Goal: Task Accomplishment & Management: Complete application form

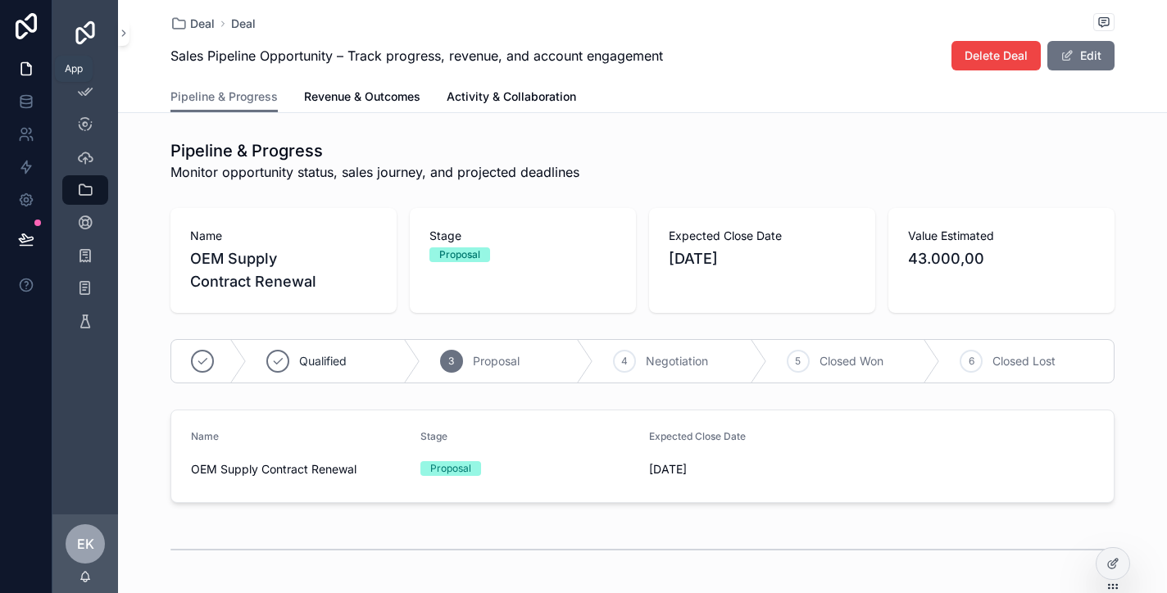
click at [22, 63] on icon at bounding box center [26, 69] width 10 height 12
click at [86, 155] on icon "scrollable content" at bounding box center [85, 157] width 16 height 16
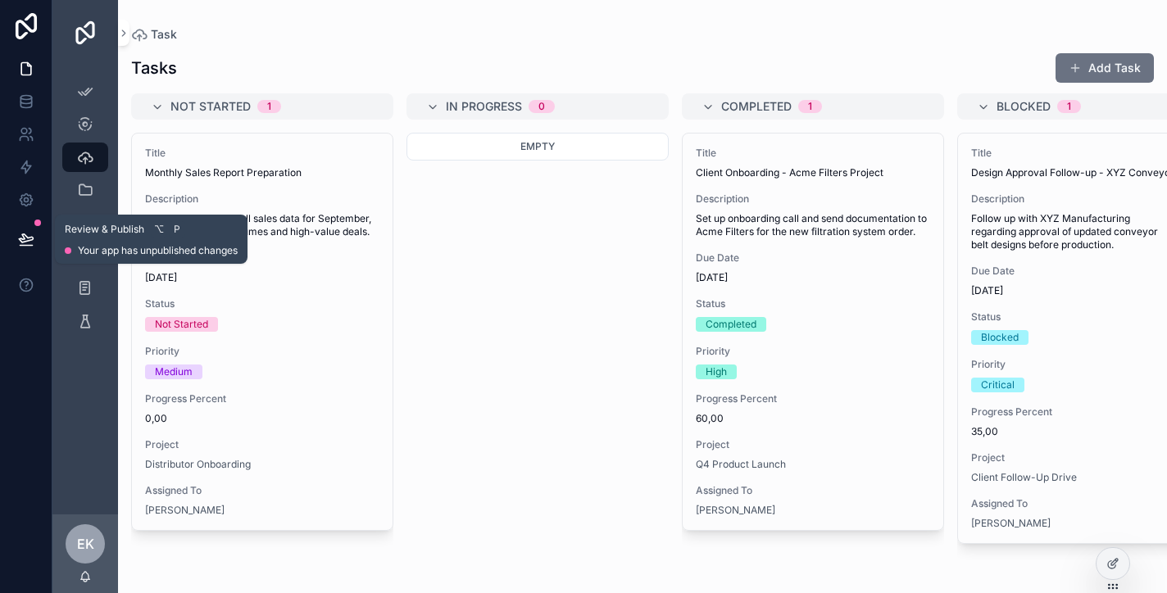
click at [26, 231] on icon at bounding box center [26, 239] width 16 height 16
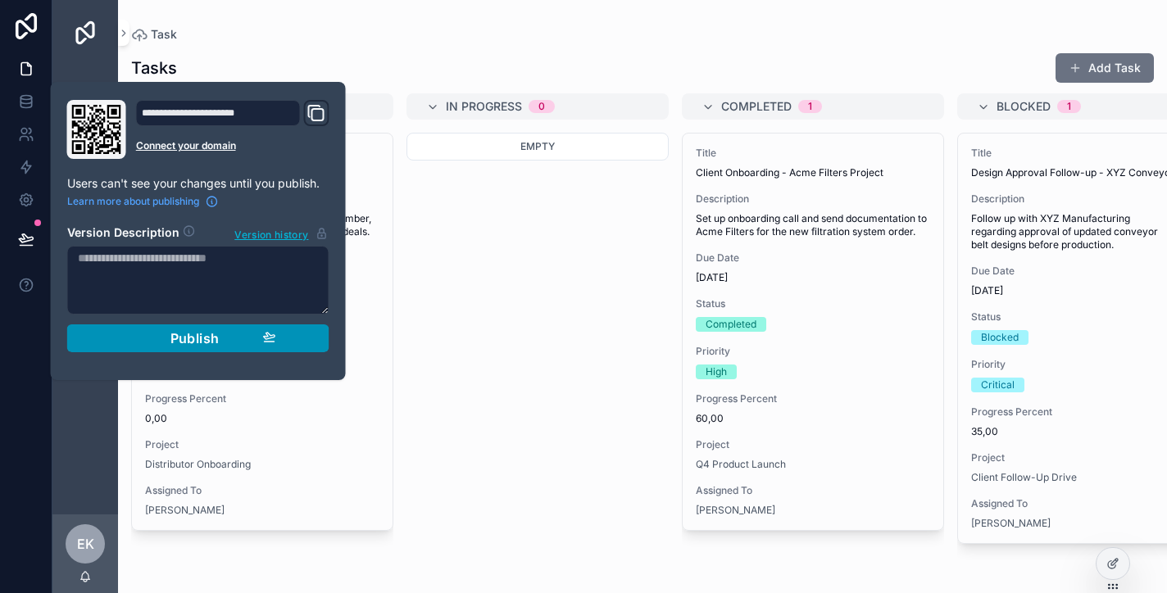
click at [196, 333] on span "Publish" at bounding box center [194, 338] width 49 height 16
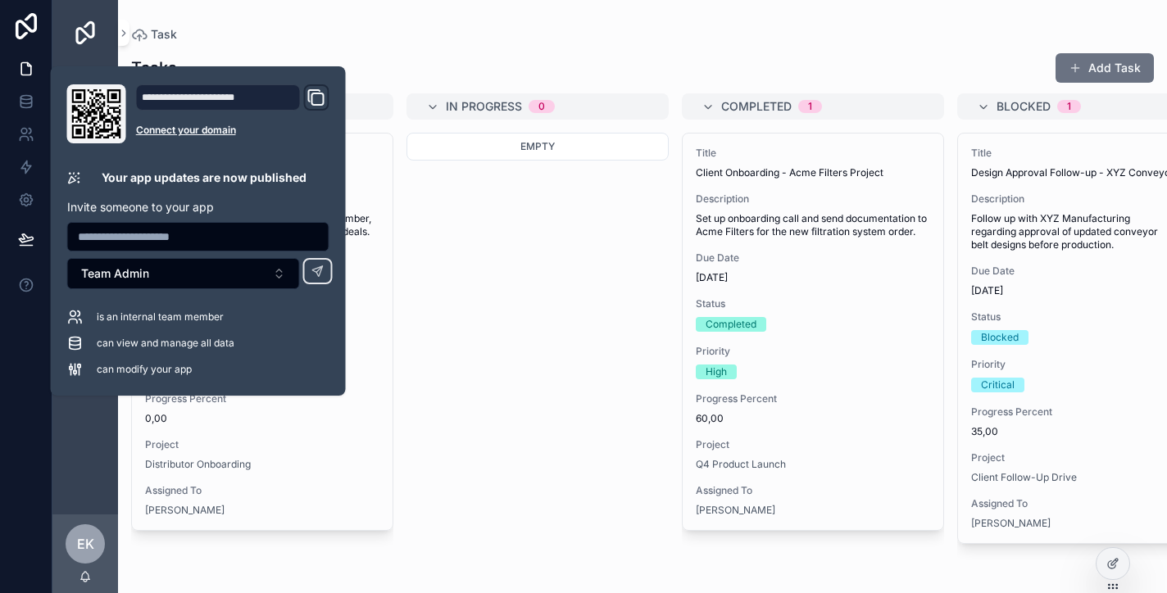
click at [525, 266] on div "Empty" at bounding box center [537, 353] width 262 height 441
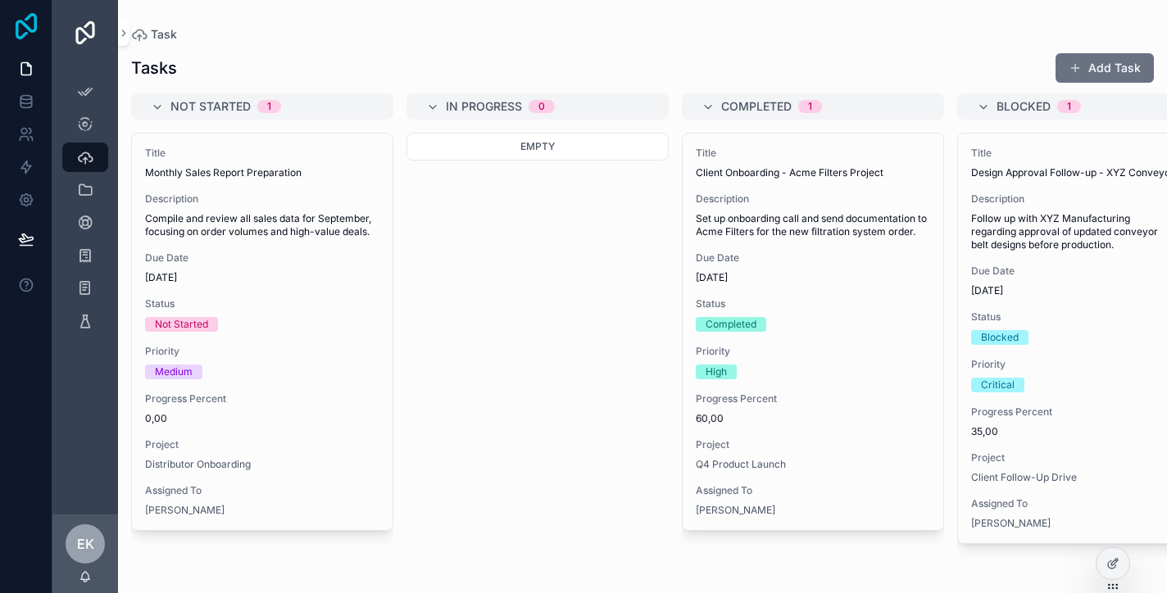
click at [23, 24] on icon at bounding box center [26, 26] width 21 height 26
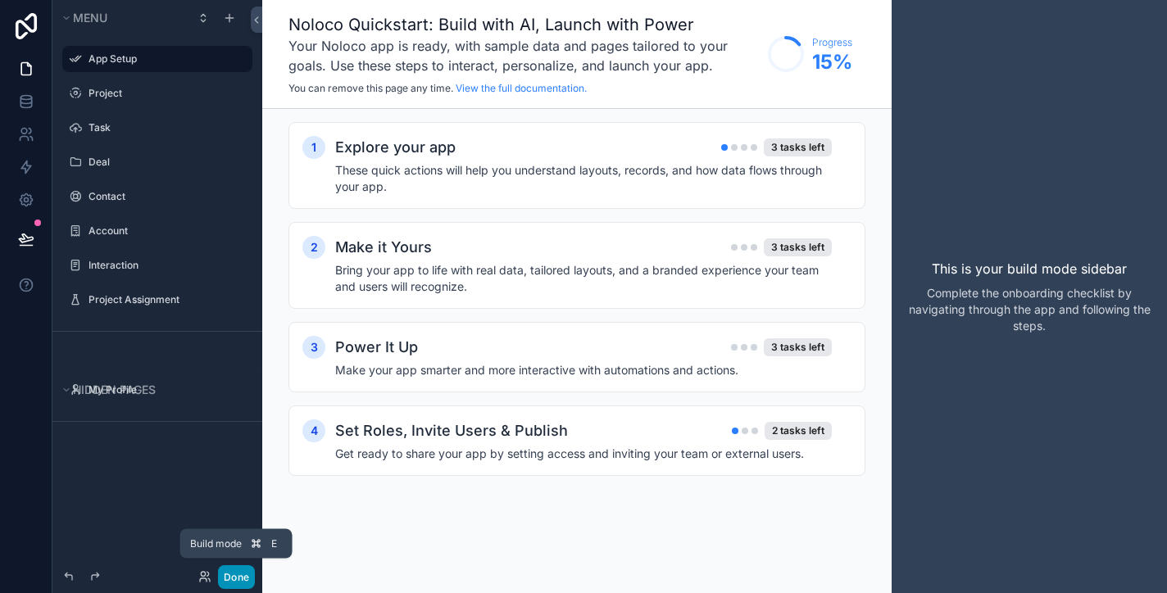
click at [237, 574] on button "Done" at bounding box center [236, 577] width 37 height 24
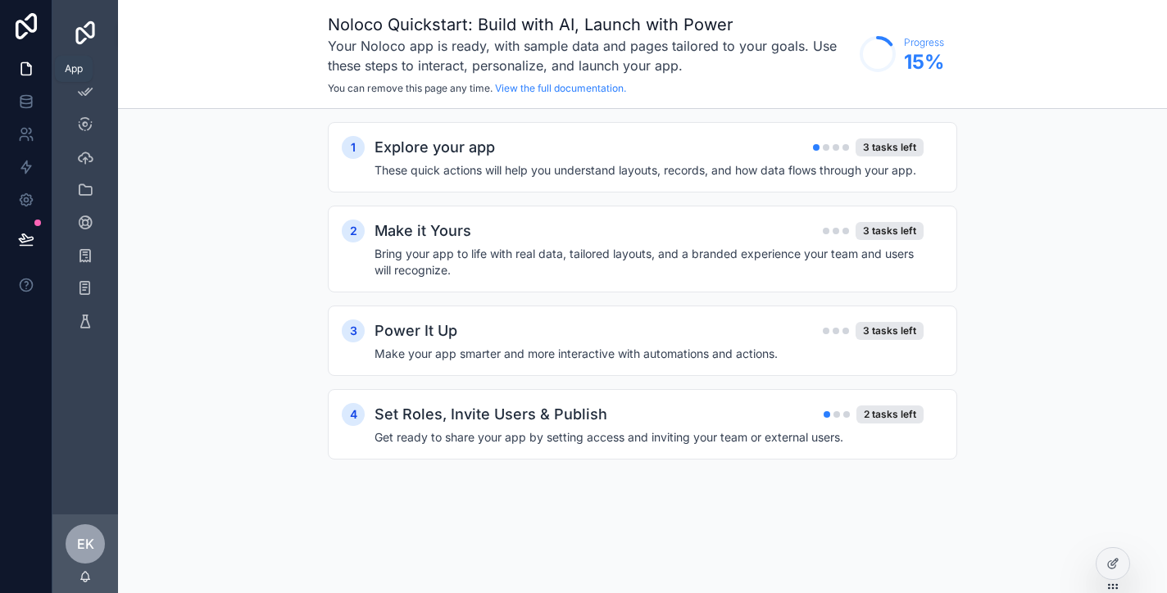
click at [27, 67] on icon at bounding box center [26, 69] width 16 height 16
click at [27, 102] on icon at bounding box center [26, 101] width 16 height 16
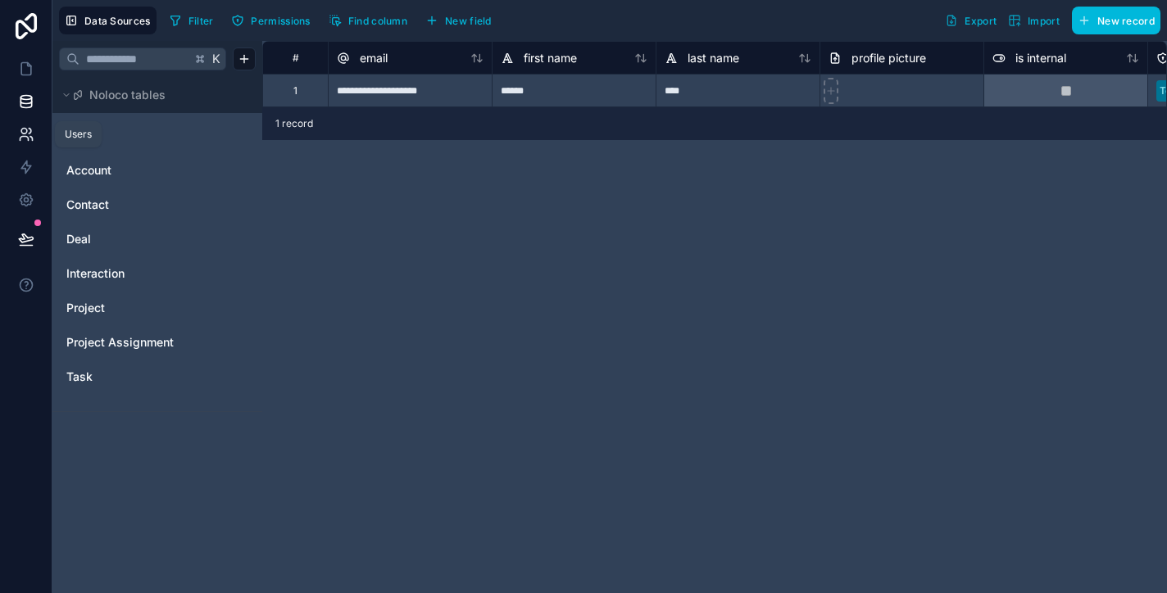
click at [26, 130] on icon at bounding box center [24, 132] width 6 height 6
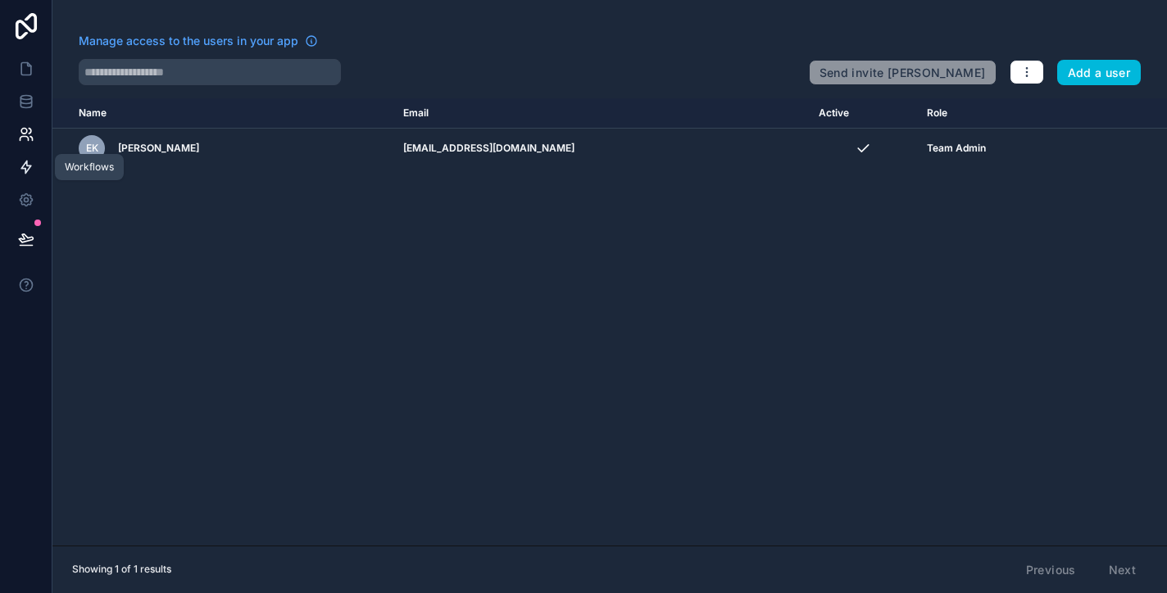
click at [28, 163] on icon at bounding box center [26, 167] width 16 height 16
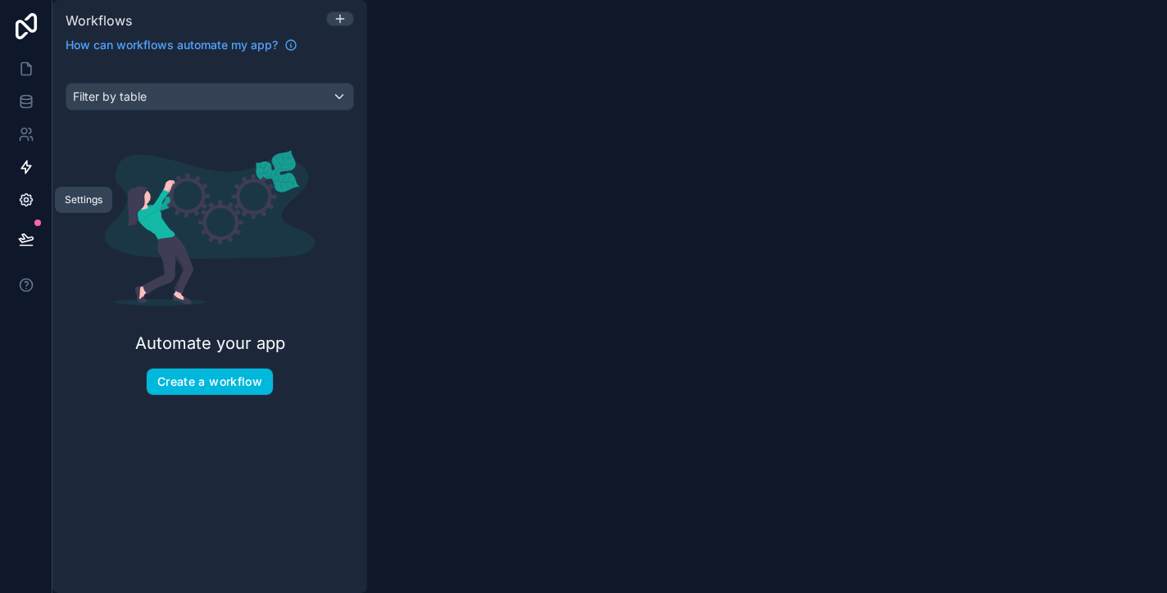
click at [25, 195] on icon at bounding box center [26, 200] width 12 height 12
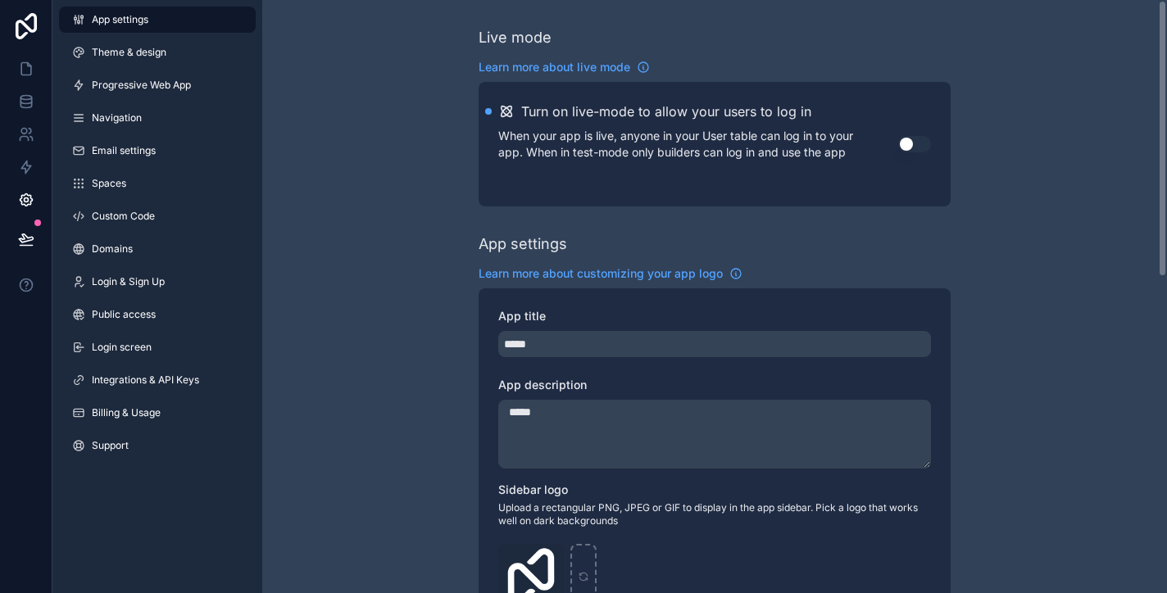
click at [27, 63] on icon at bounding box center [26, 69] width 10 height 12
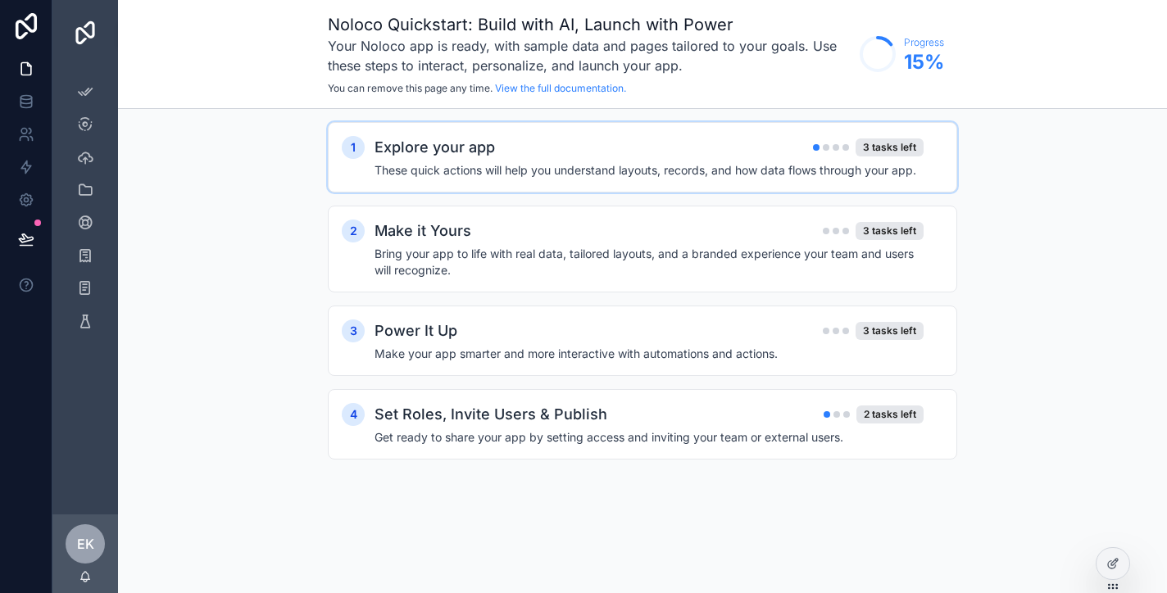
click at [570, 155] on div "Explore your app 3 tasks left" at bounding box center [648, 147] width 549 height 23
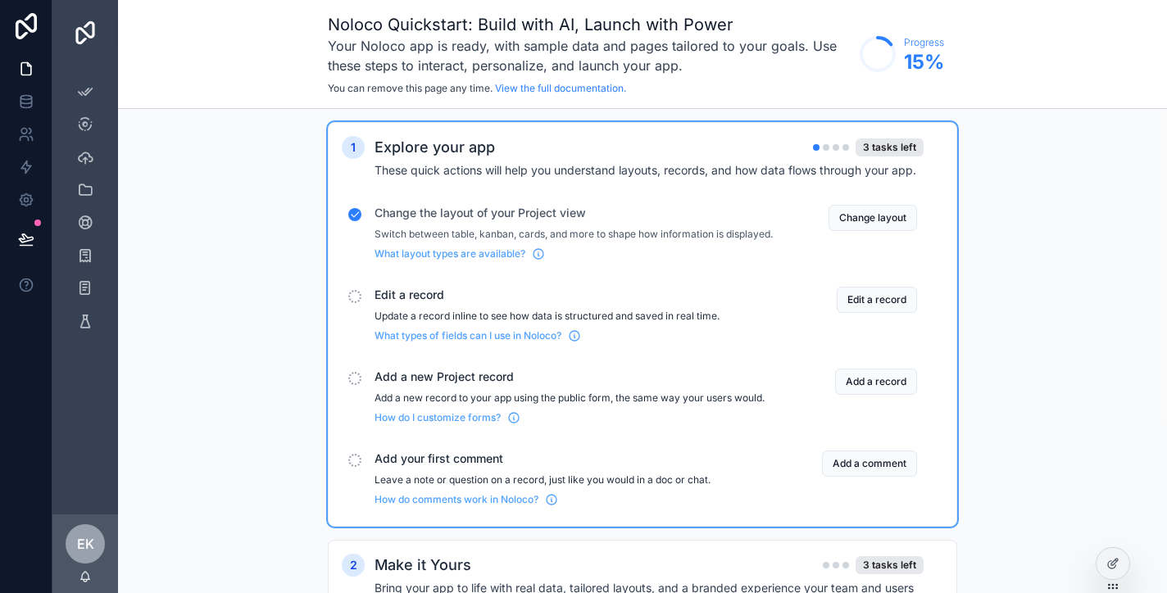
click at [356, 303] on div "scrollable content" at bounding box center [354, 296] width 13 height 13
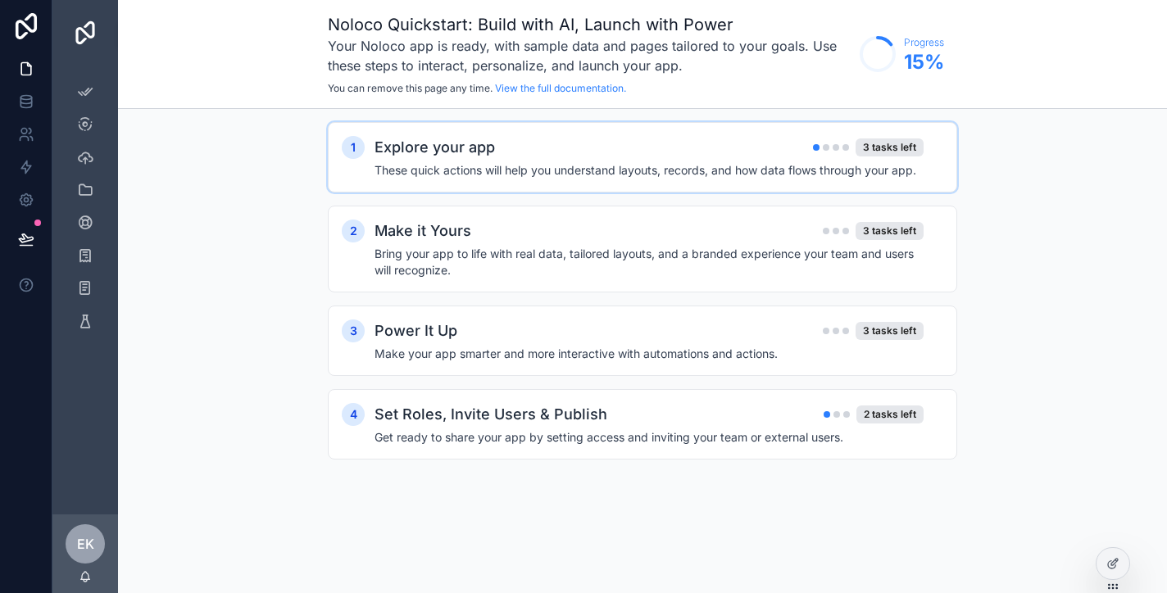
click at [506, 156] on div "Explore your app 3 tasks left" at bounding box center [648, 147] width 549 height 23
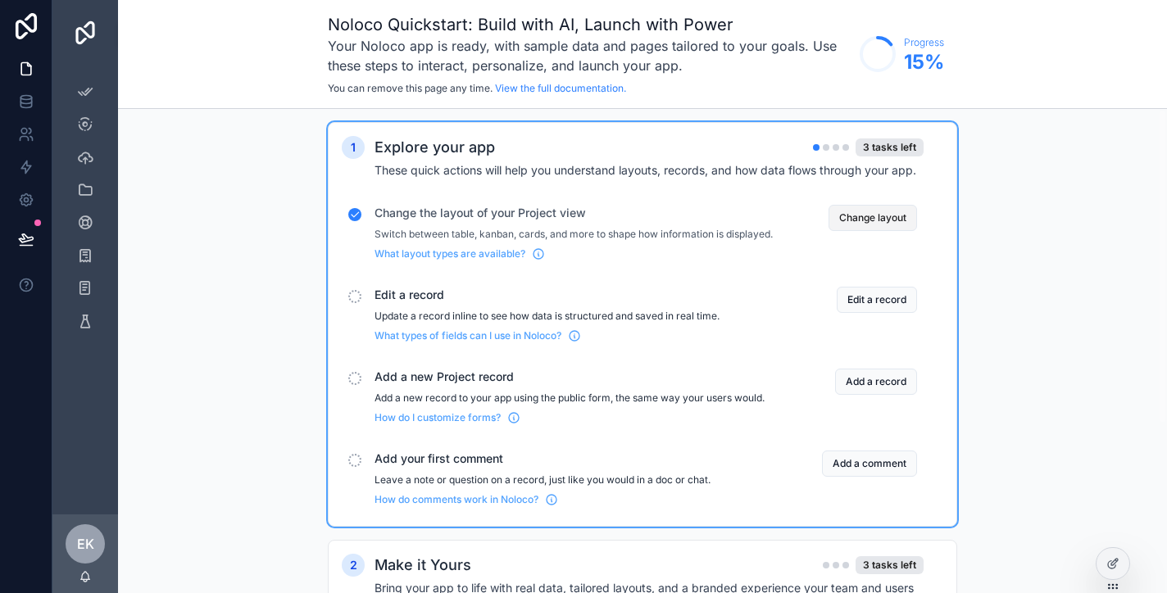
click at [865, 215] on button "Change layout" at bounding box center [872, 218] width 88 height 26
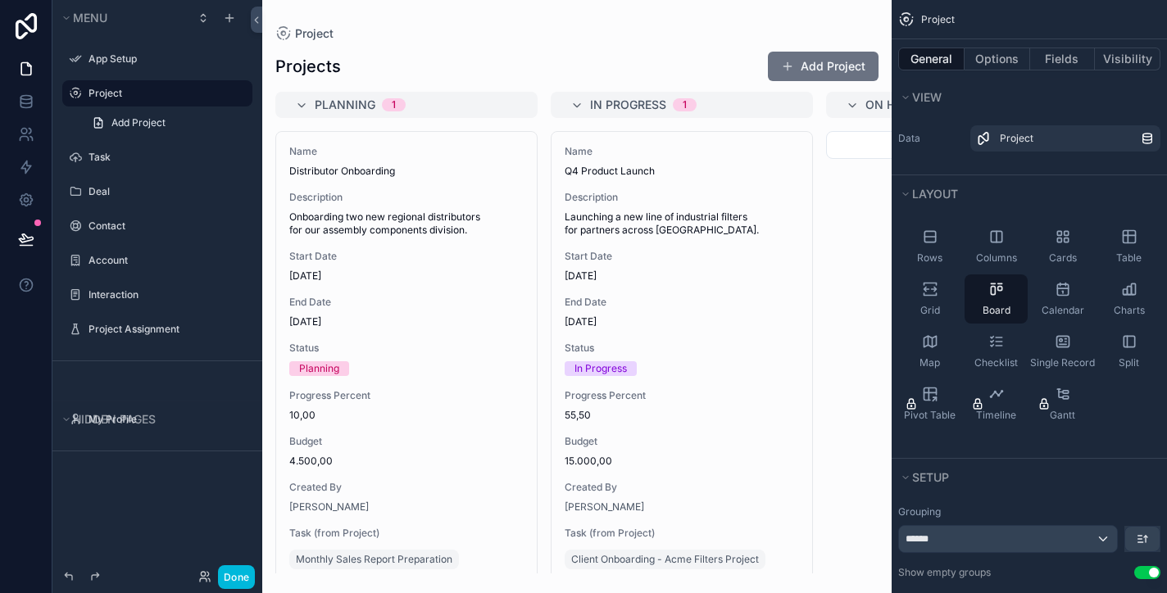
click at [813, 65] on div "scrollable content" at bounding box center [576, 296] width 629 height 593
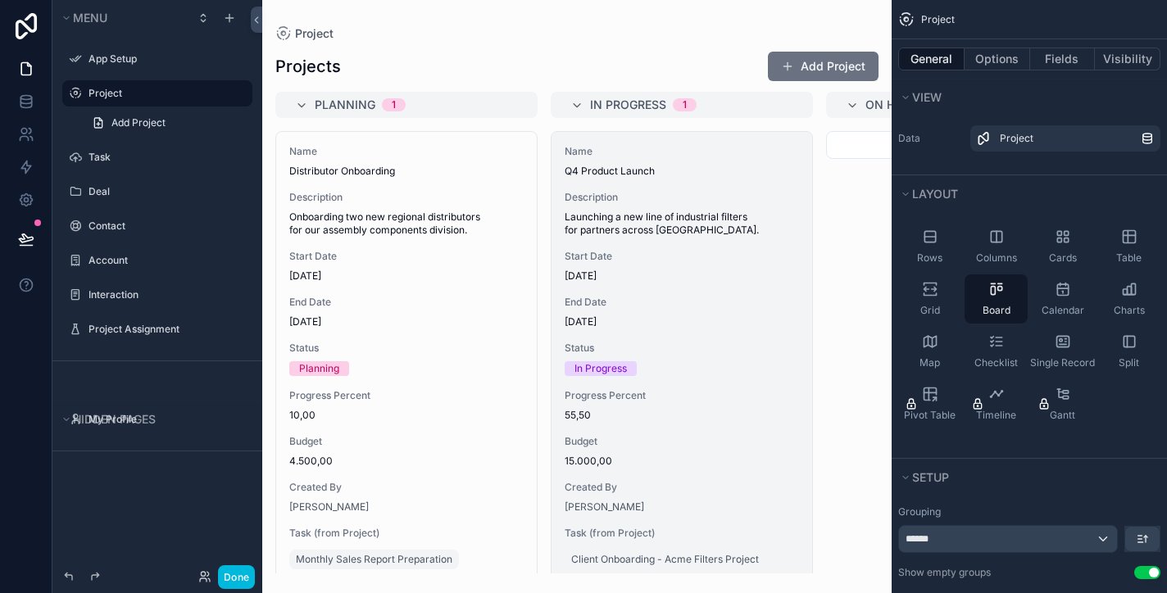
click at [697, 172] on span "Q4 Product Launch" at bounding box center [681, 171] width 234 height 13
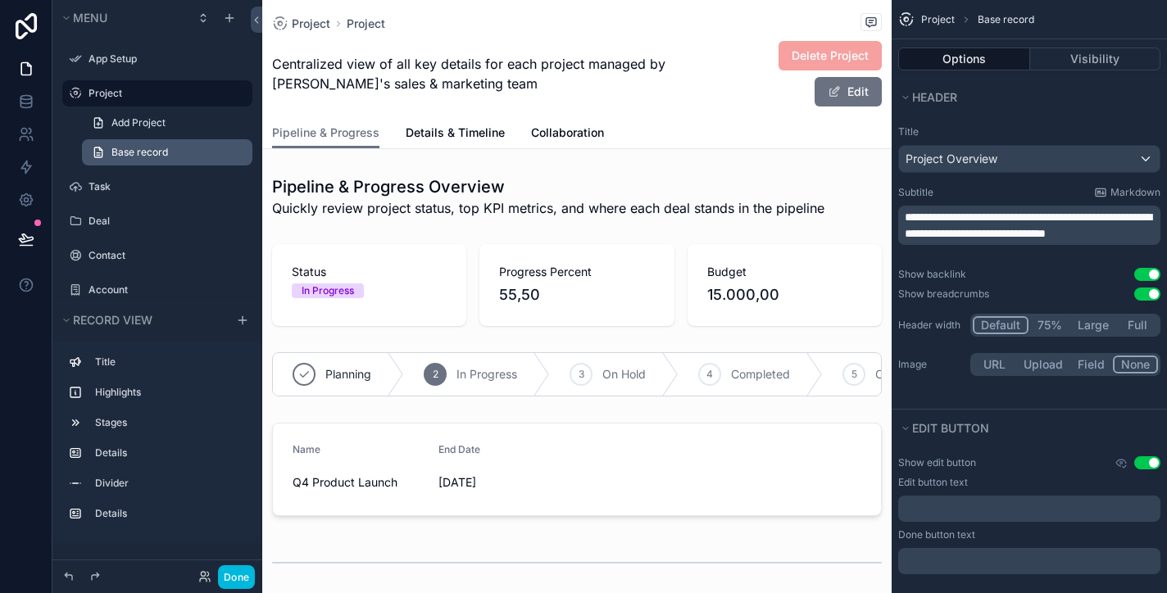
click at [152, 147] on span "Base record" at bounding box center [139, 152] width 57 height 13
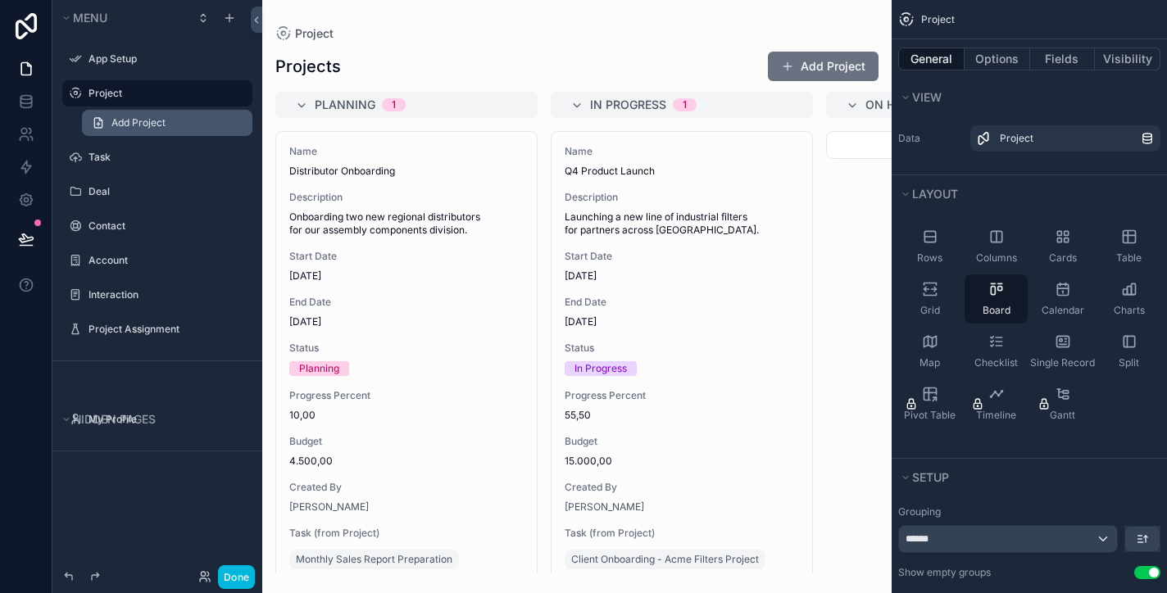
click at [149, 122] on span "Add Project" at bounding box center [138, 122] width 54 height 13
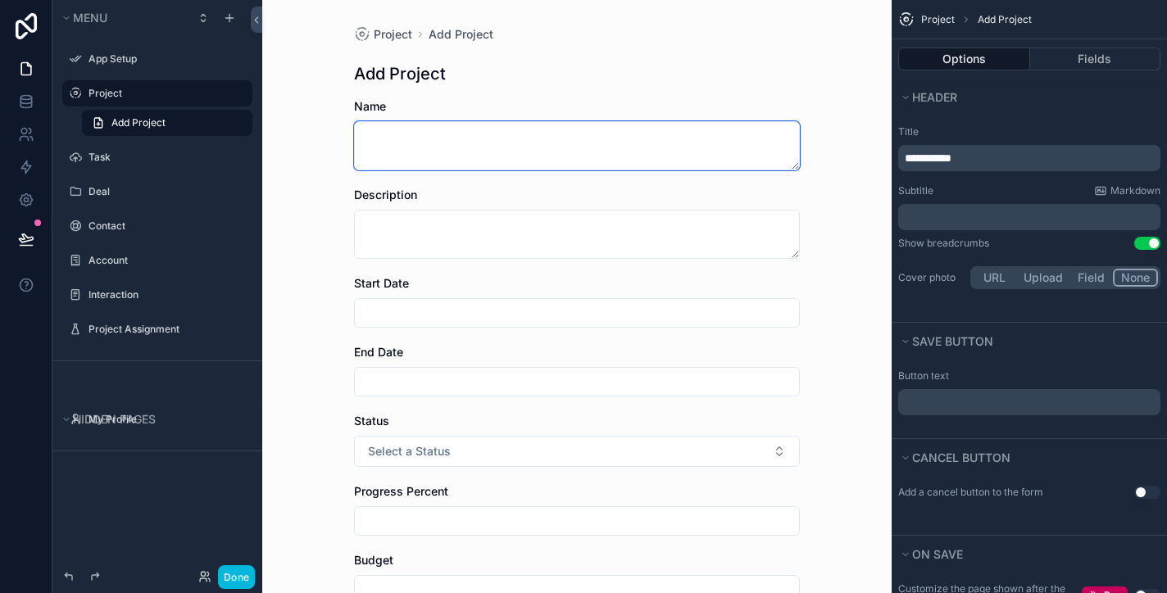
click at [412, 148] on textarea "scrollable content" at bounding box center [577, 145] width 446 height 49
type textarea "*"
type textarea "**********"
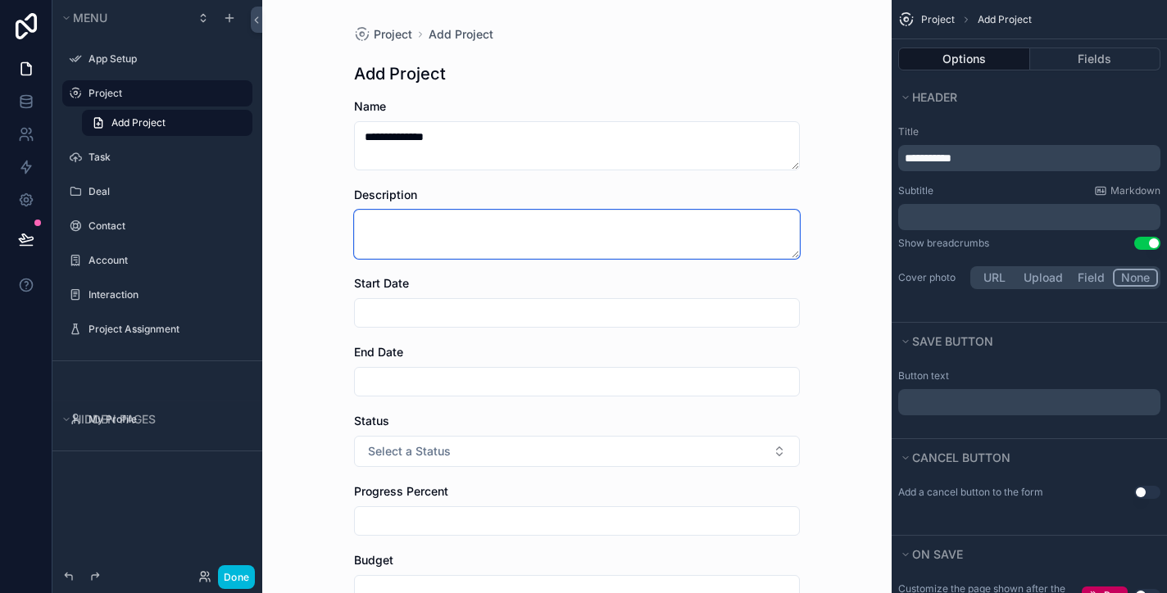
click at [402, 220] on textarea "scrollable content" at bounding box center [577, 234] width 446 height 49
type textarea "******"
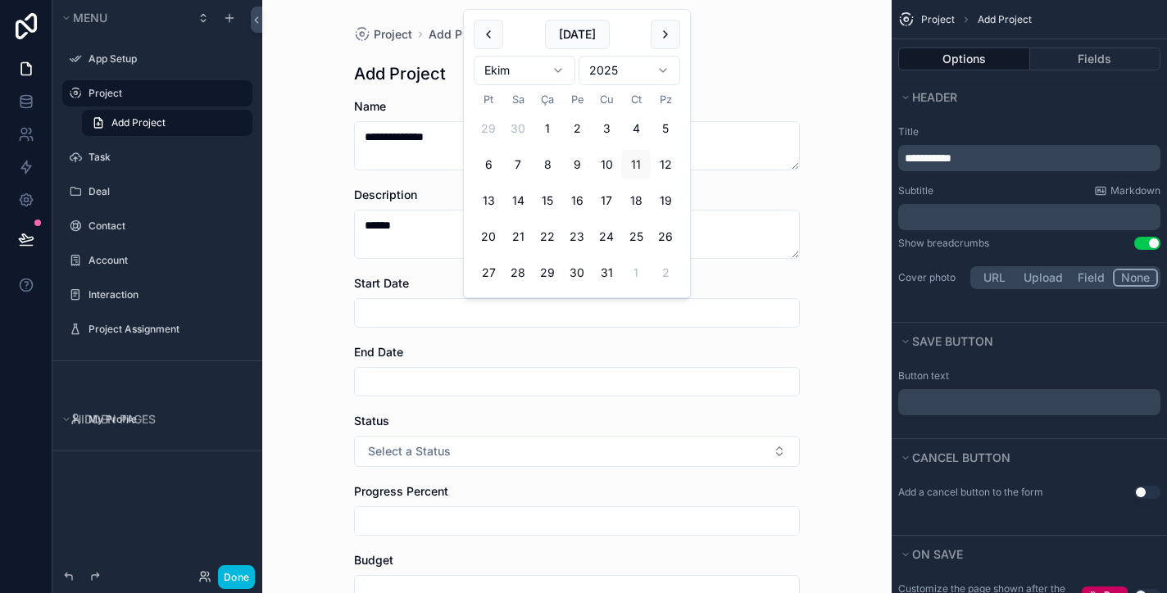
click at [387, 315] on input "scrollable content" at bounding box center [577, 312] width 444 height 23
click at [574, 33] on button "[DATE]" at bounding box center [577, 34] width 65 height 29
type input "**********"
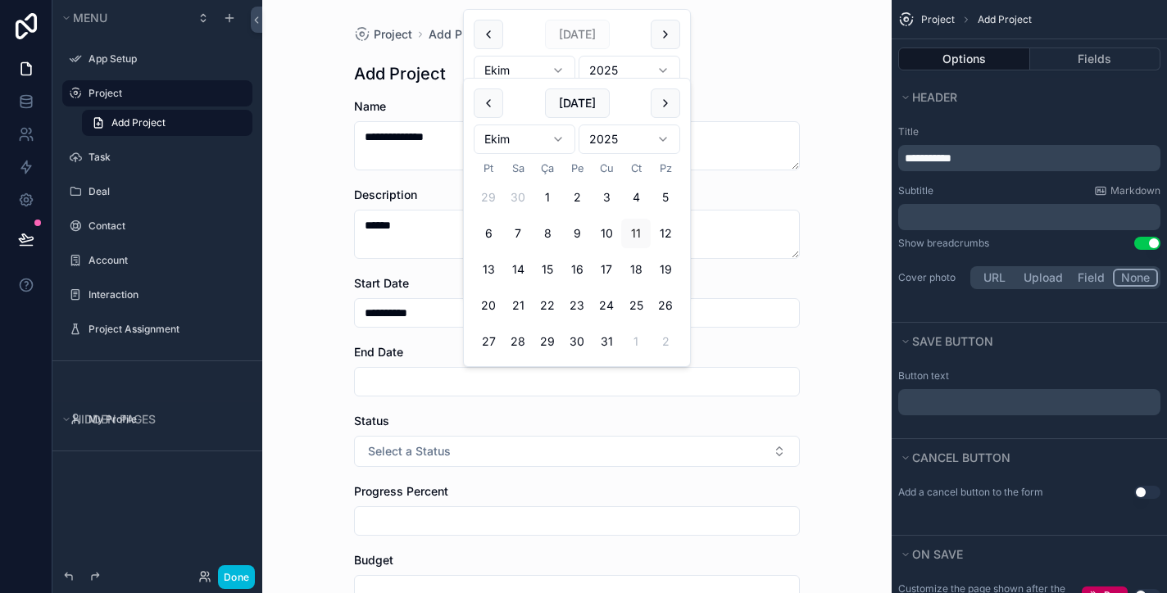
click at [387, 375] on input "scrollable content" at bounding box center [577, 381] width 444 height 23
click at [605, 270] on button "17" at bounding box center [605, 269] width 29 height 29
type input "**********"
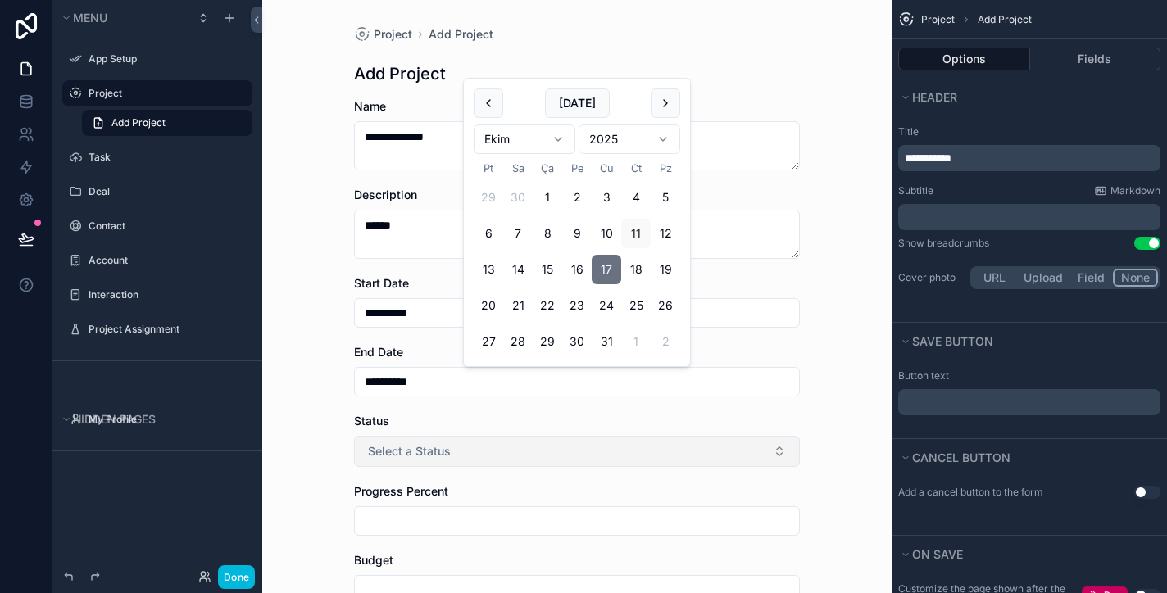
click at [449, 448] on span "Select a Status" at bounding box center [409, 451] width 83 height 16
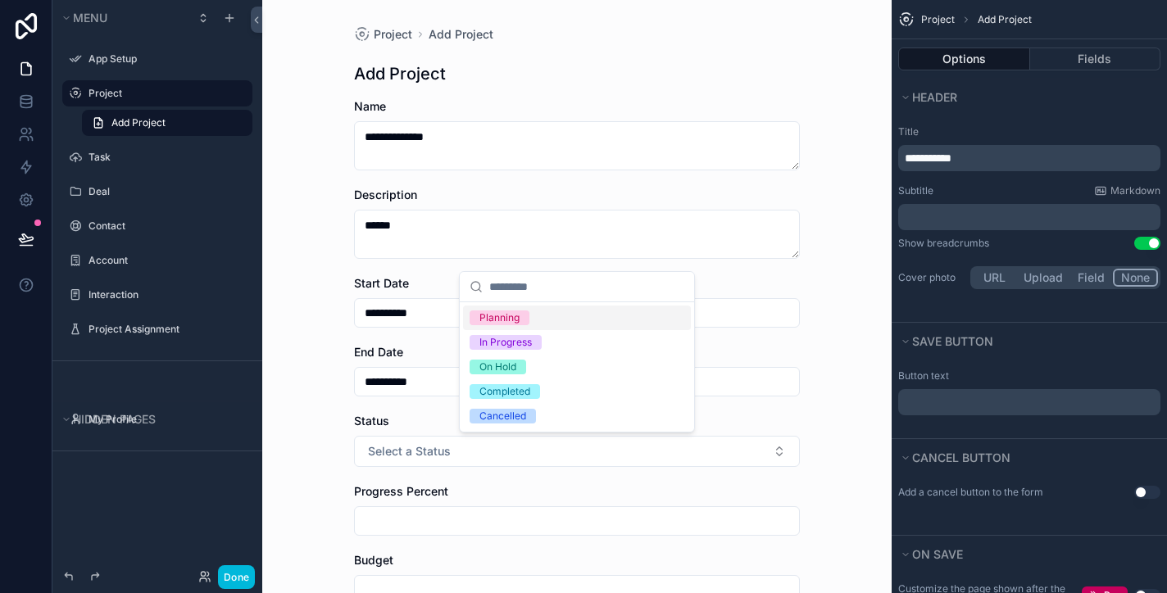
click at [514, 314] on div "Planning" at bounding box center [499, 317] width 40 height 15
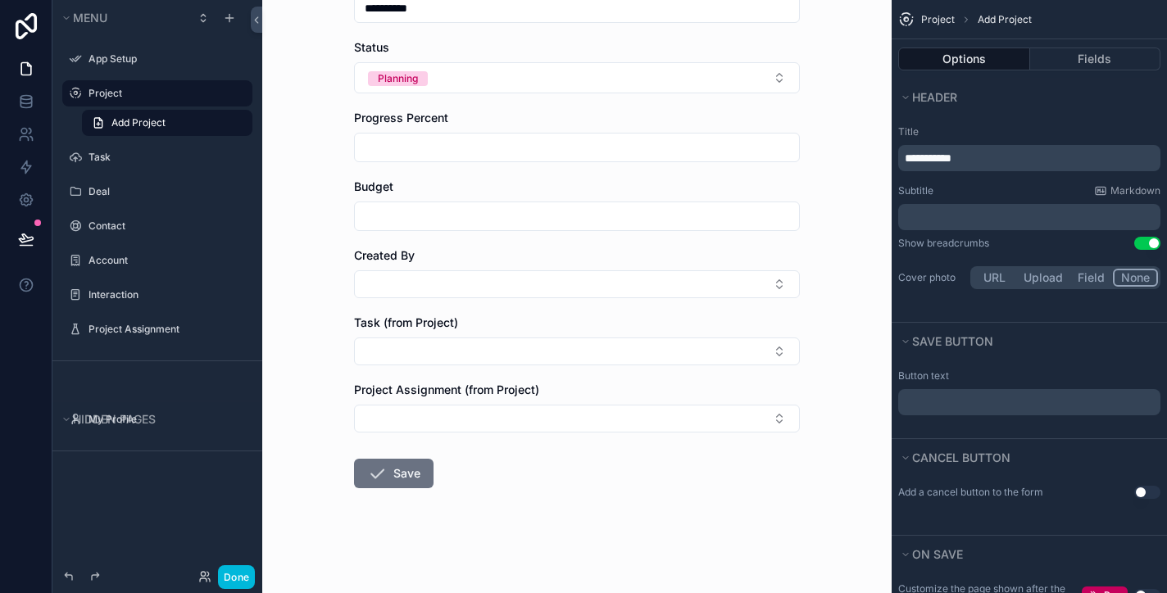
scroll to position [374, 0]
click at [394, 466] on button "Save" at bounding box center [393, 473] width 79 height 29
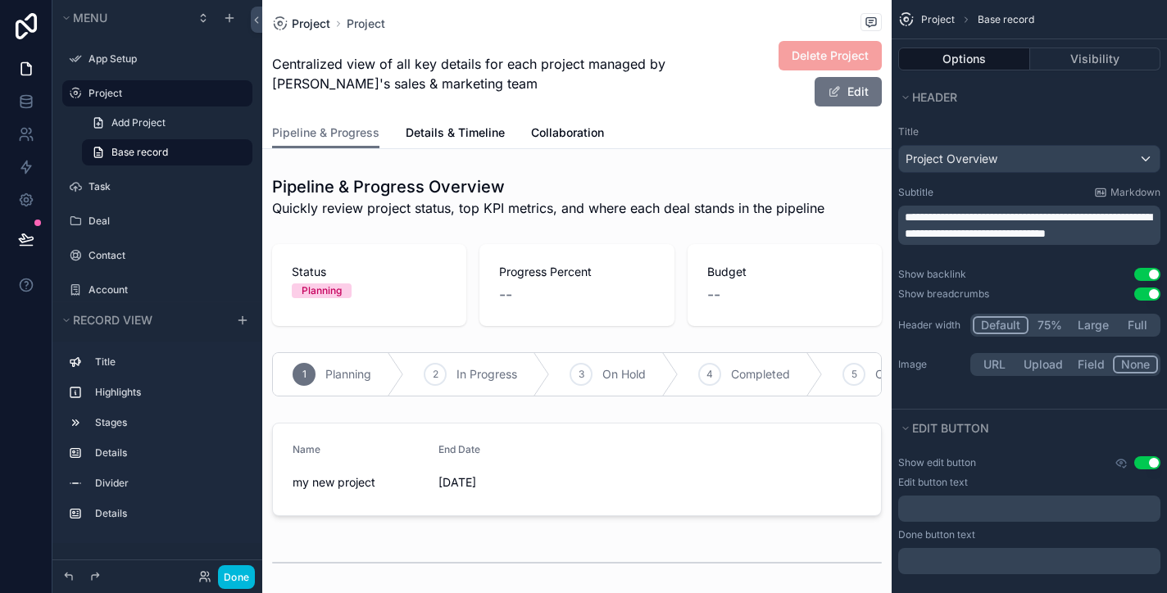
click at [313, 17] on span "Project" at bounding box center [311, 24] width 39 height 16
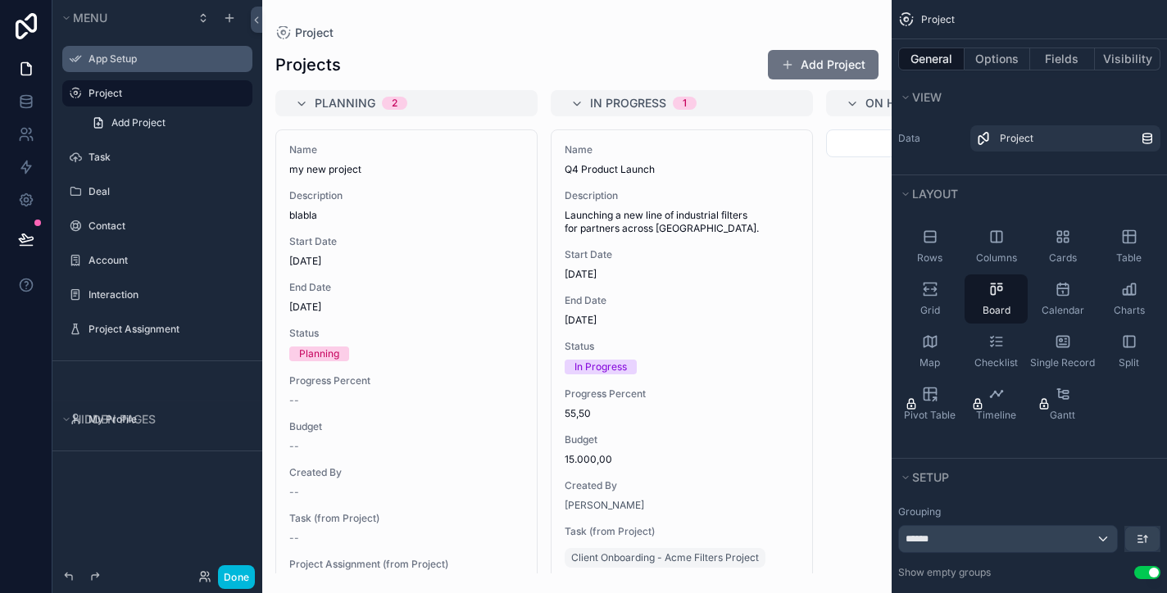
click at [101, 58] on label "App Setup" at bounding box center [165, 58] width 154 height 13
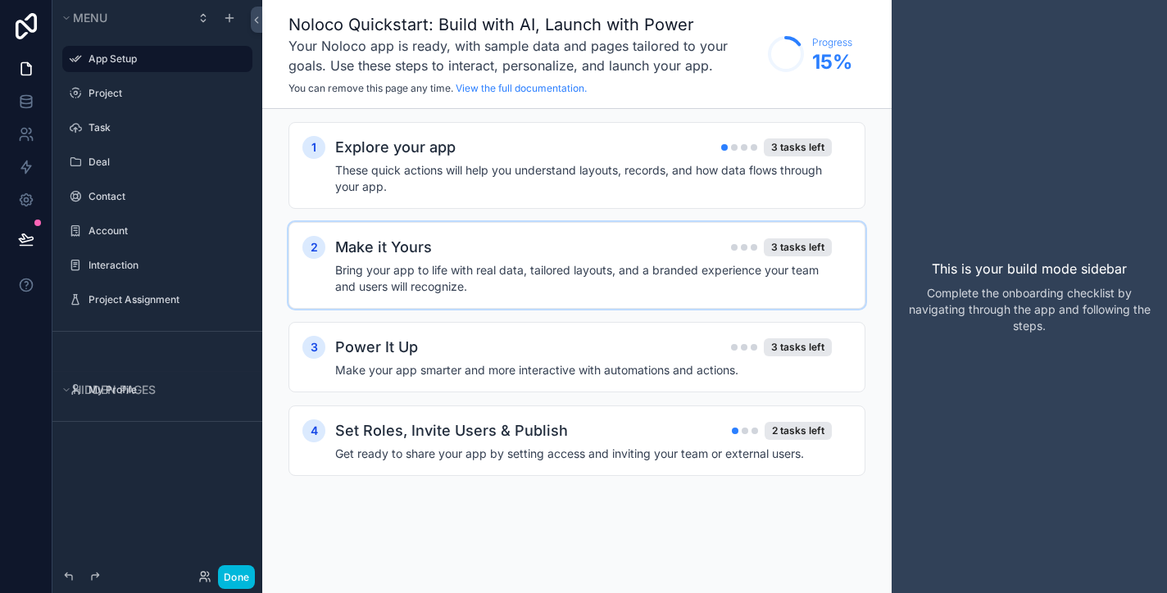
click at [438, 260] on div "Make it Yours 3 tasks left Bring your app to life with real data, tailored layo…" at bounding box center [593, 265] width 516 height 59
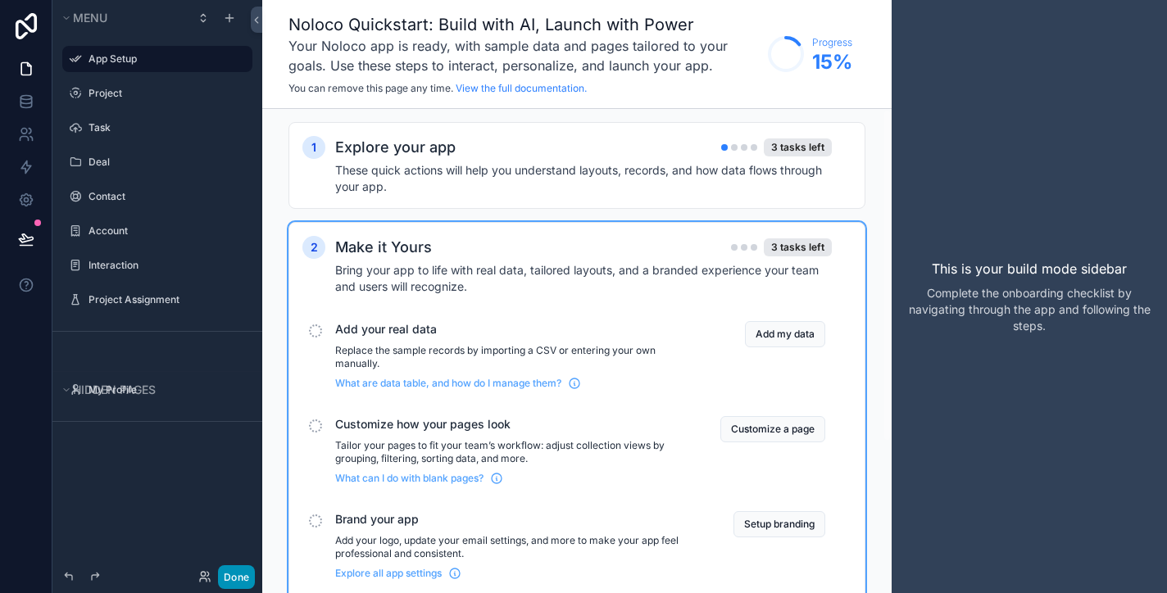
click at [238, 575] on button "Done" at bounding box center [236, 577] width 37 height 24
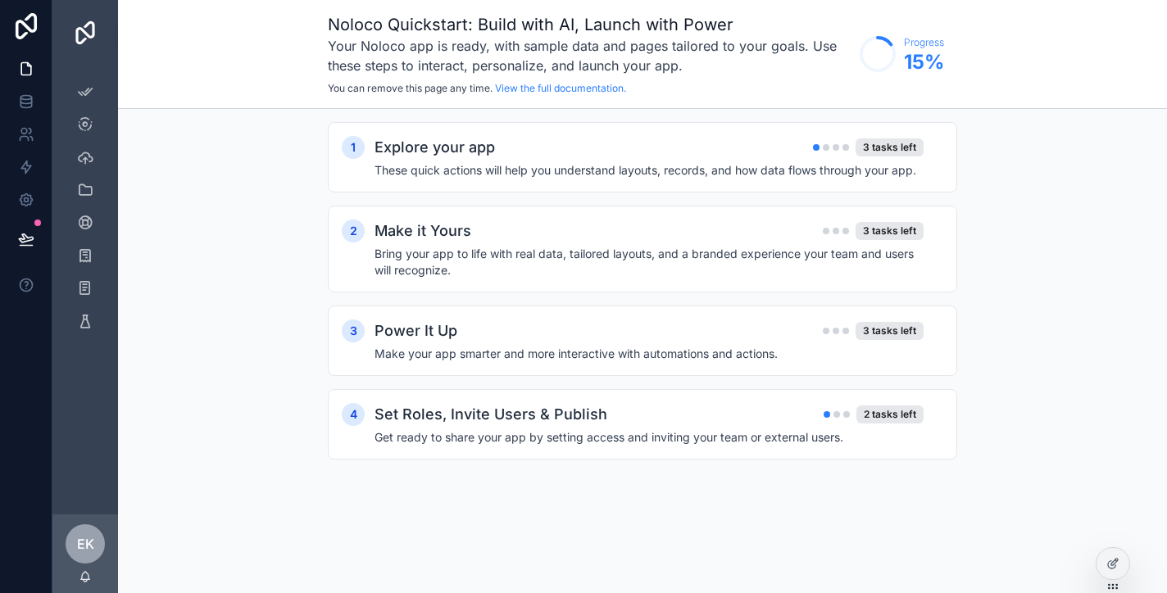
click at [269, 415] on div "1 Explore your app 3 tasks left These quick actions will help you understand la…" at bounding box center [642, 307] width 1049 height 396
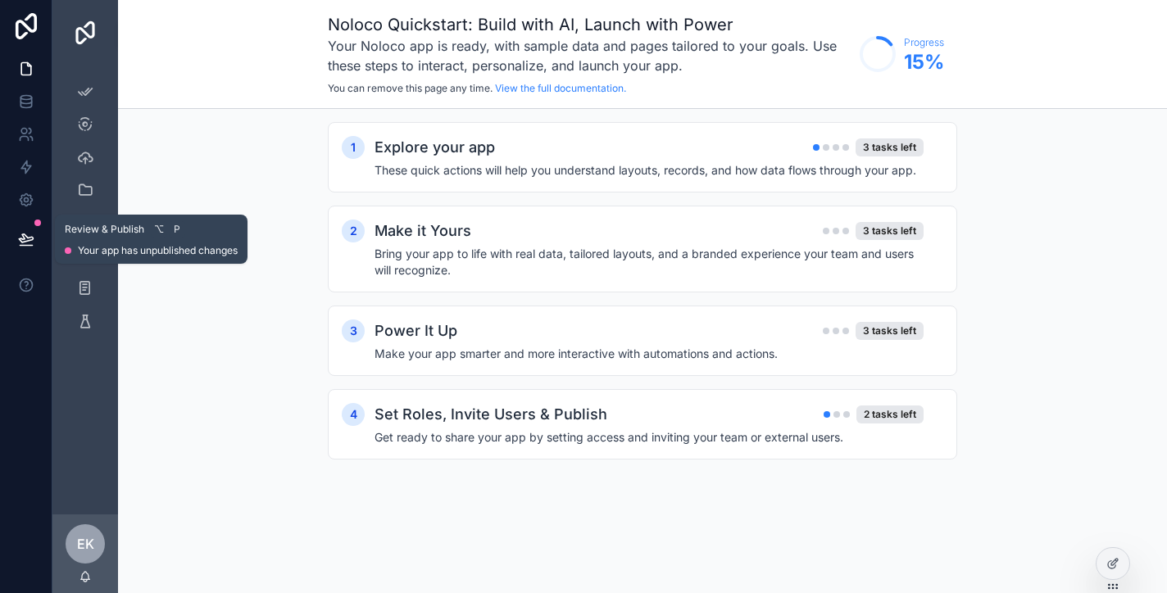
click at [29, 230] on button at bounding box center [26, 239] width 36 height 46
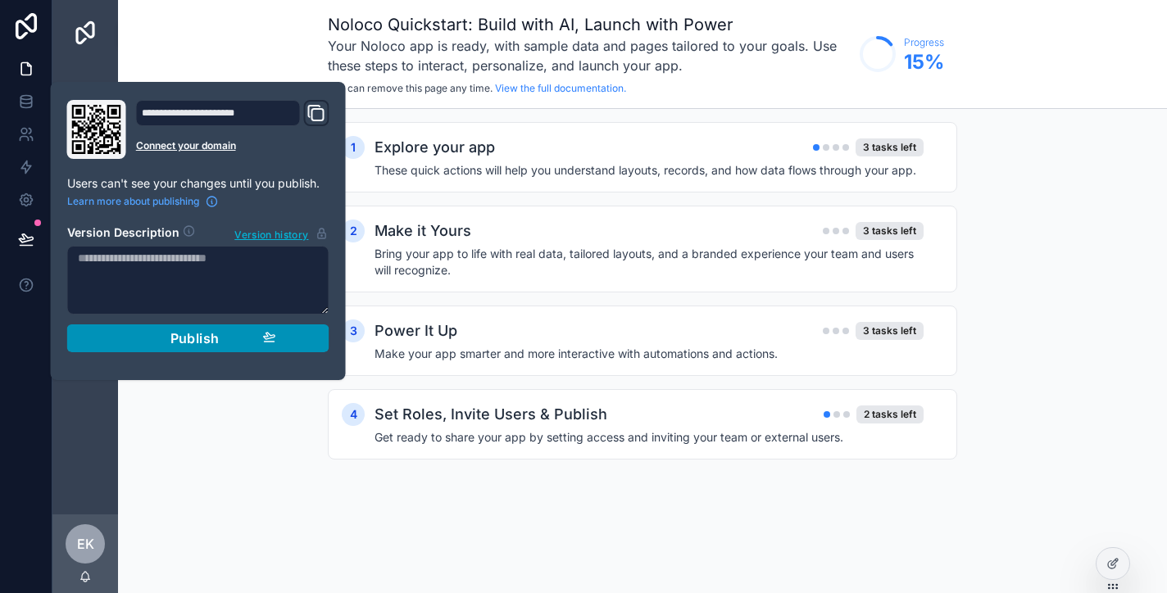
click at [202, 335] on span "Publish" at bounding box center [194, 338] width 49 height 16
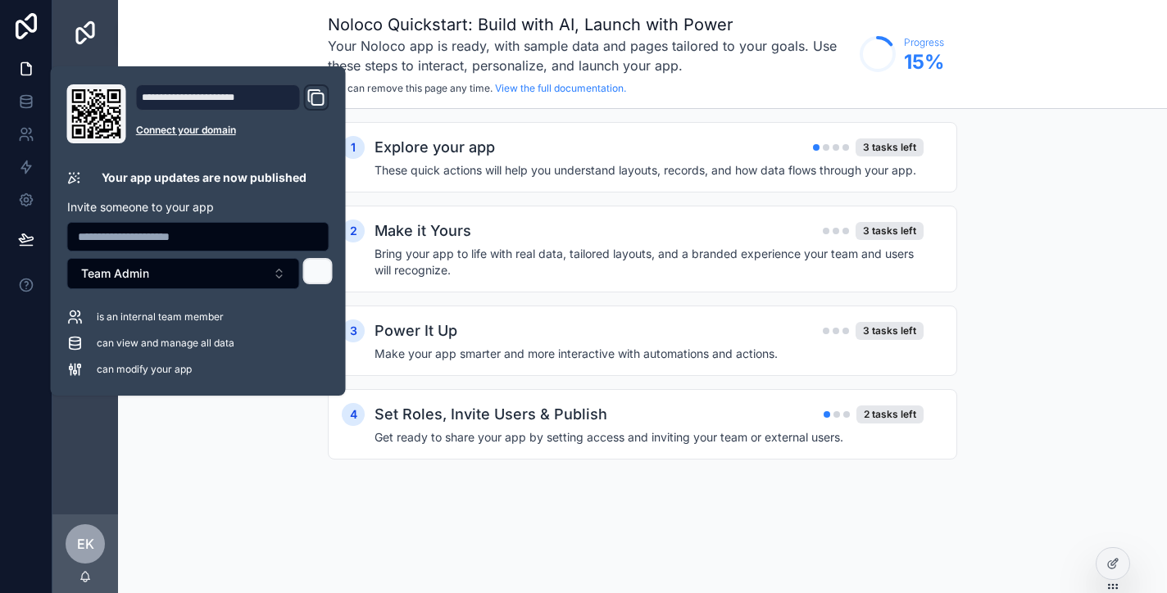
click at [314, 270] on icon at bounding box center [317, 271] width 10 height 10
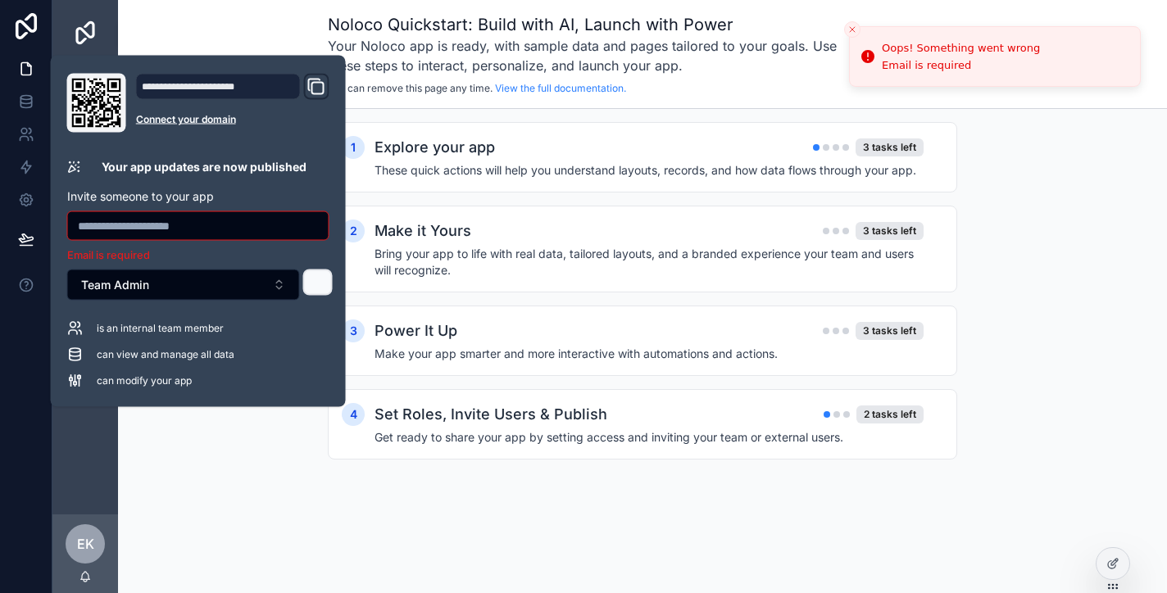
click at [315, 271] on button at bounding box center [317, 283] width 29 height 26
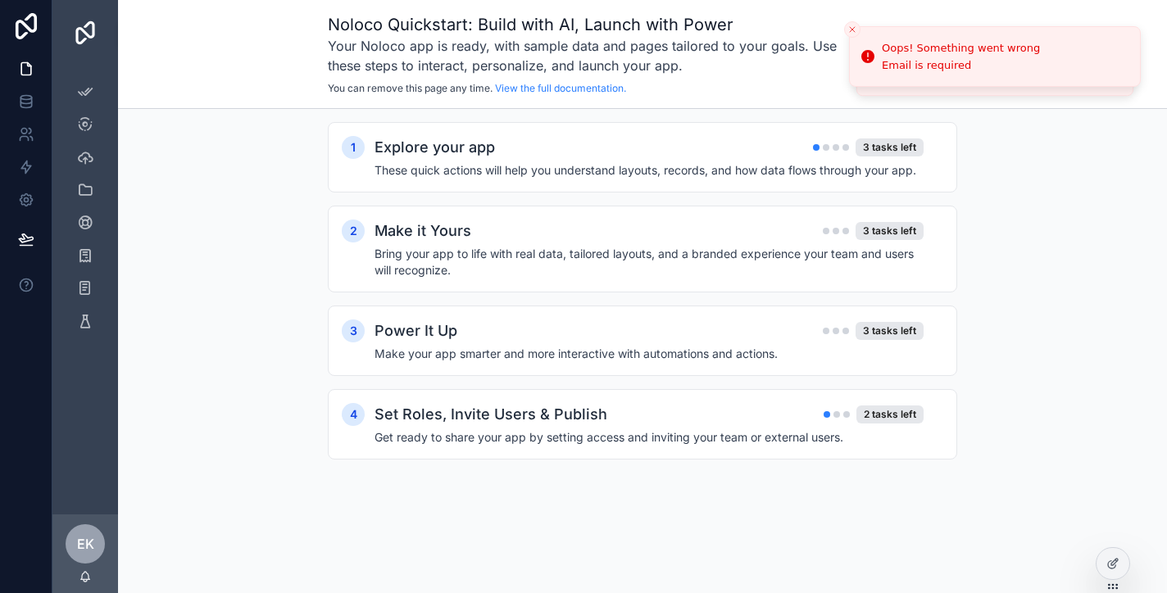
click at [282, 444] on div "1 Explore your app 3 tasks left These quick actions will help you understand la…" at bounding box center [642, 307] width 1049 height 396
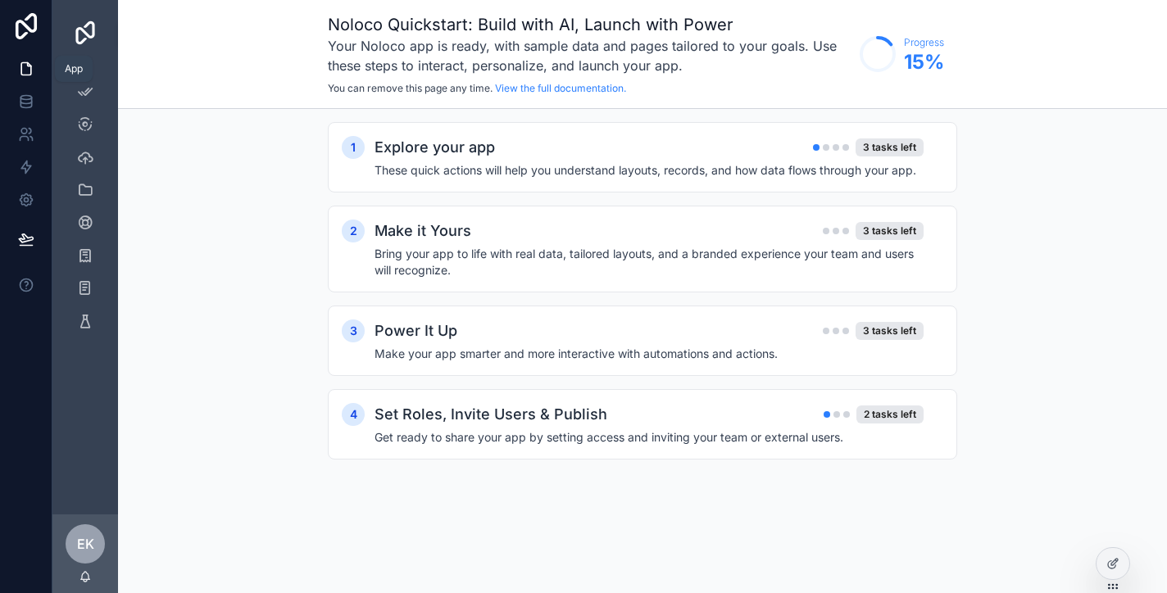
click at [25, 66] on icon at bounding box center [26, 69] width 16 height 16
click at [1112, 562] on icon at bounding box center [1112, 563] width 13 height 13
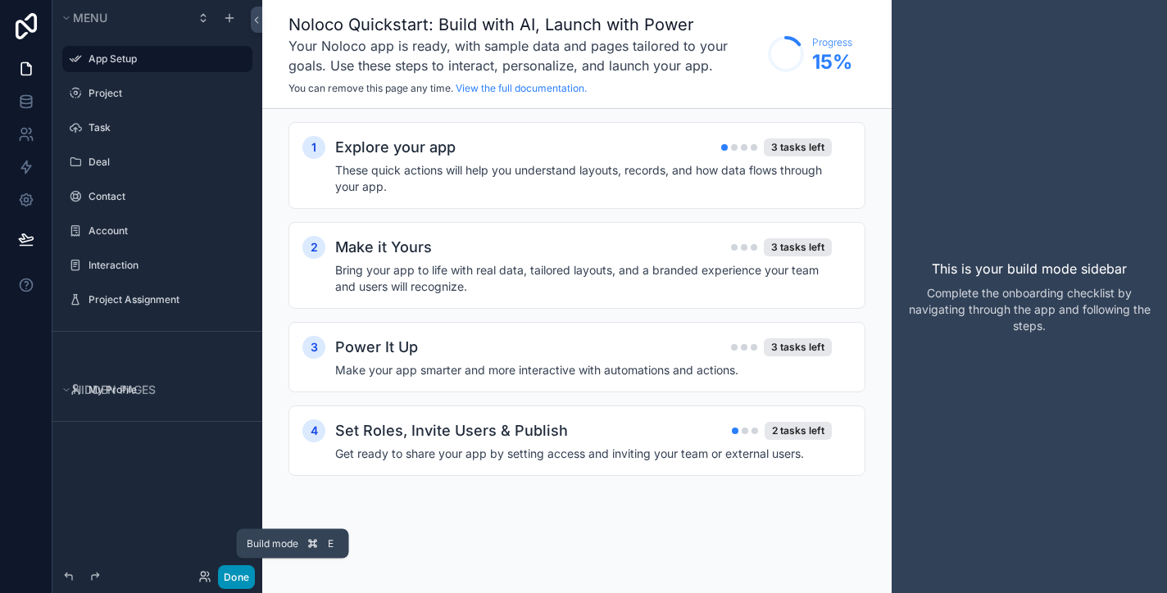
click at [239, 573] on button "Done" at bounding box center [236, 577] width 37 height 24
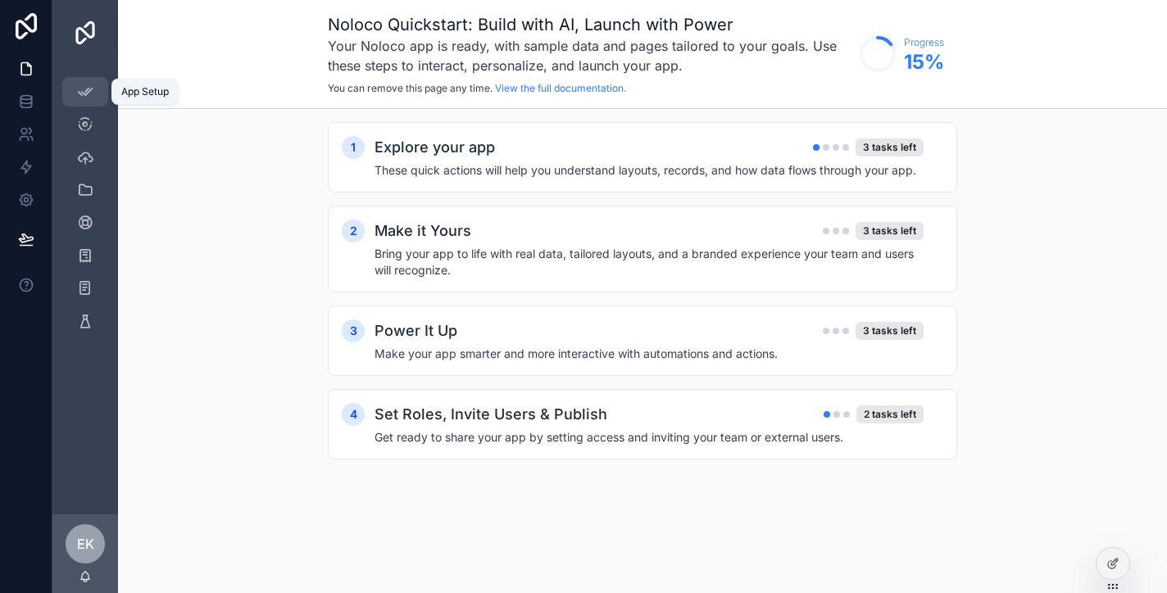
click at [85, 89] on icon "scrollable content" at bounding box center [85, 92] width 16 height 16
click at [86, 123] on icon "scrollable content" at bounding box center [85, 124] width 16 height 16
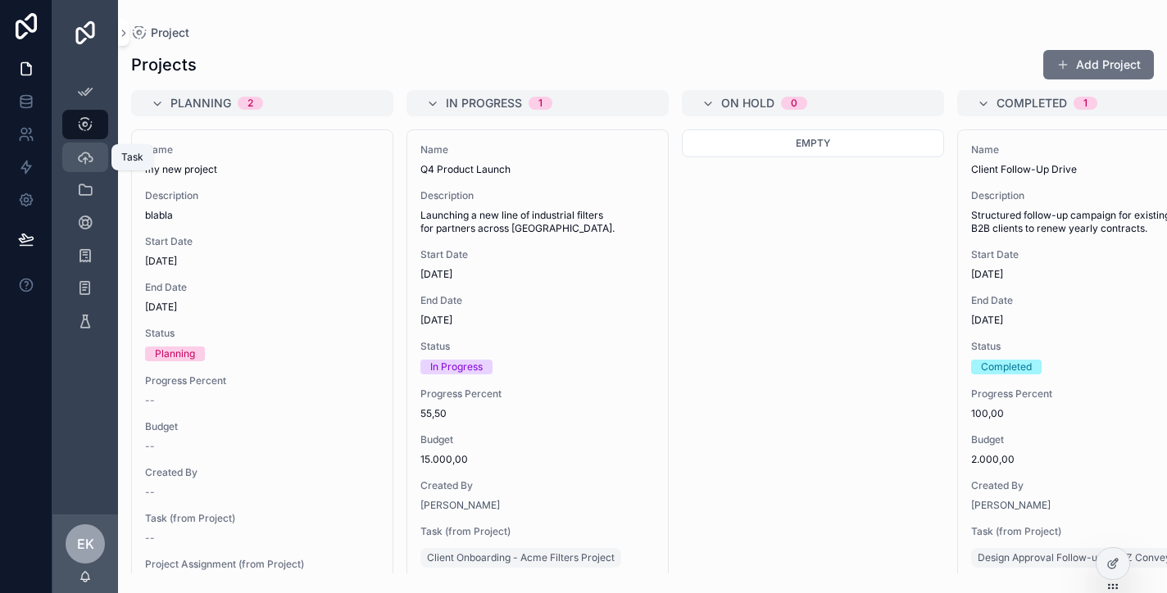
click at [86, 154] on icon "scrollable content" at bounding box center [85, 157] width 16 height 16
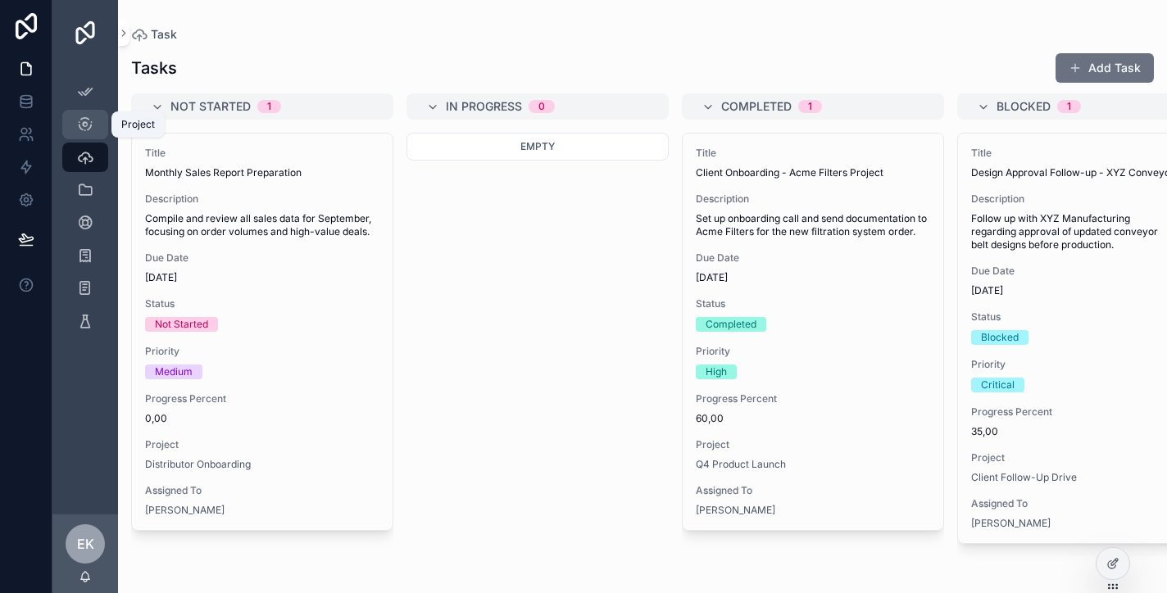
click at [83, 120] on icon "scrollable content" at bounding box center [85, 124] width 16 height 16
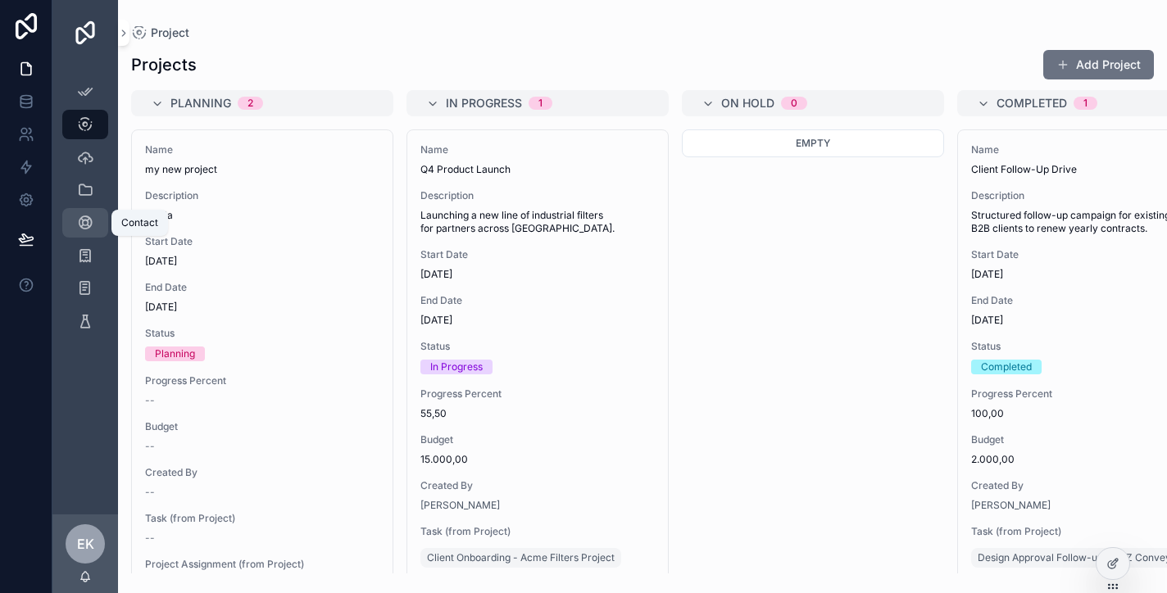
click at [84, 216] on icon "scrollable content" at bounding box center [85, 223] width 16 height 16
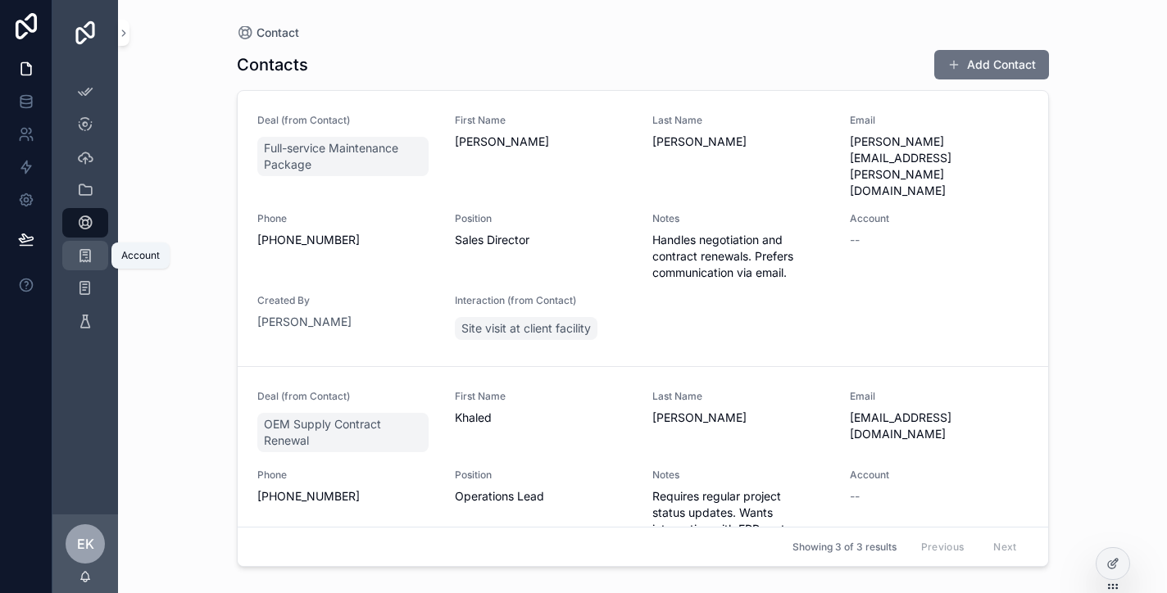
click at [84, 253] on icon "scrollable content" at bounding box center [85, 255] width 16 height 16
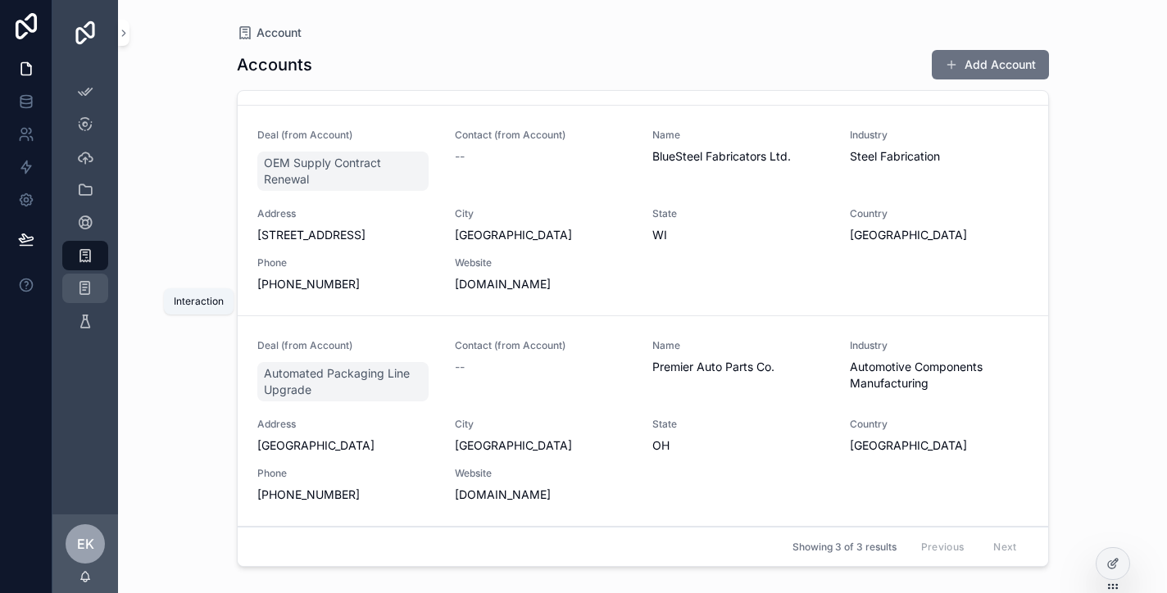
click at [89, 284] on icon "scrollable content" at bounding box center [85, 288] width 16 height 16
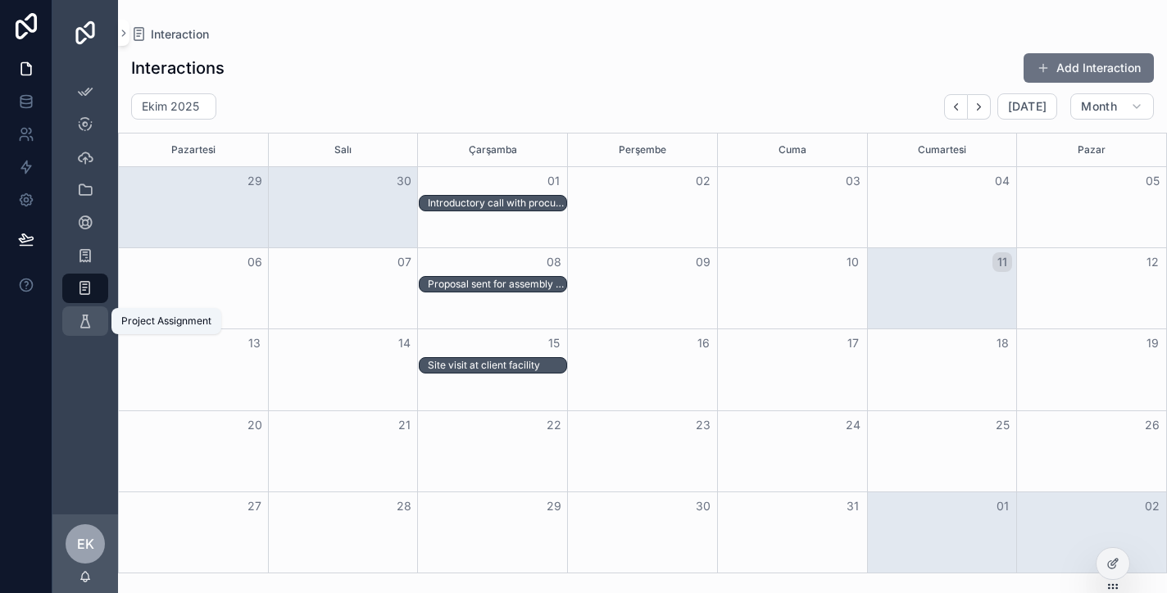
click at [85, 316] on icon "scrollable content" at bounding box center [85, 321] width 16 height 16
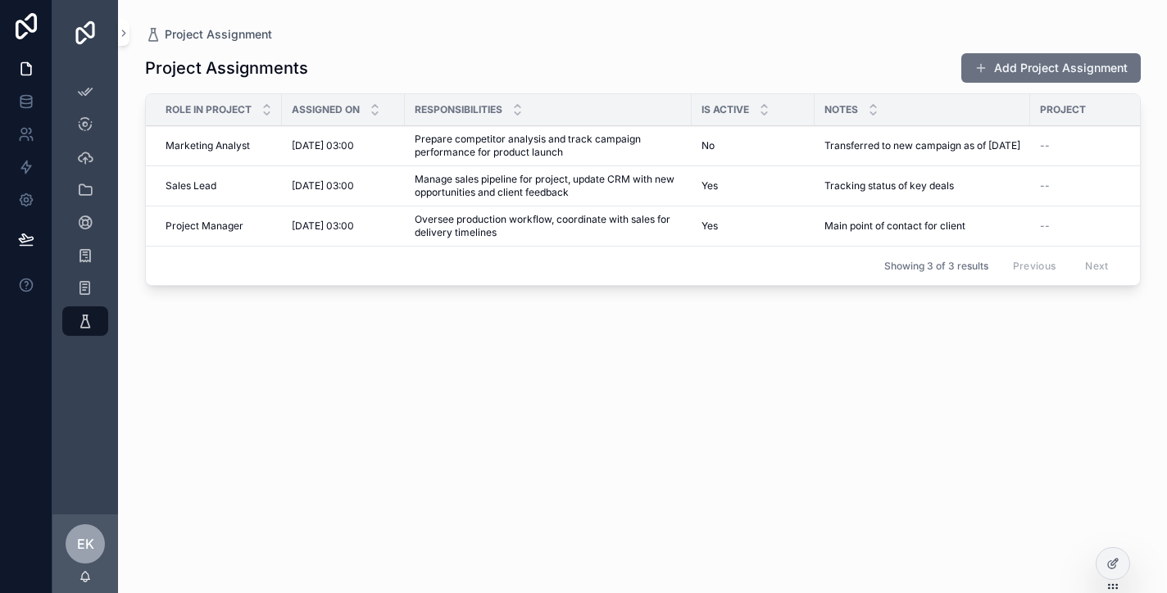
click at [324, 343] on div "Project Assignments Add Project Assignment Role In Project Assigned On Responsi…" at bounding box center [642, 308] width 995 height 531
click at [519, 381] on div "Project Assignments Add Project Assignment Role In Project Assigned On Responsi…" at bounding box center [642, 308] width 995 height 531
click at [426, 70] on div "Project Assignments Add Project Assignment" at bounding box center [642, 67] width 995 height 31
click at [222, 143] on span "Marketing Analyst" at bounding box center [207, 145] width 84 height 13
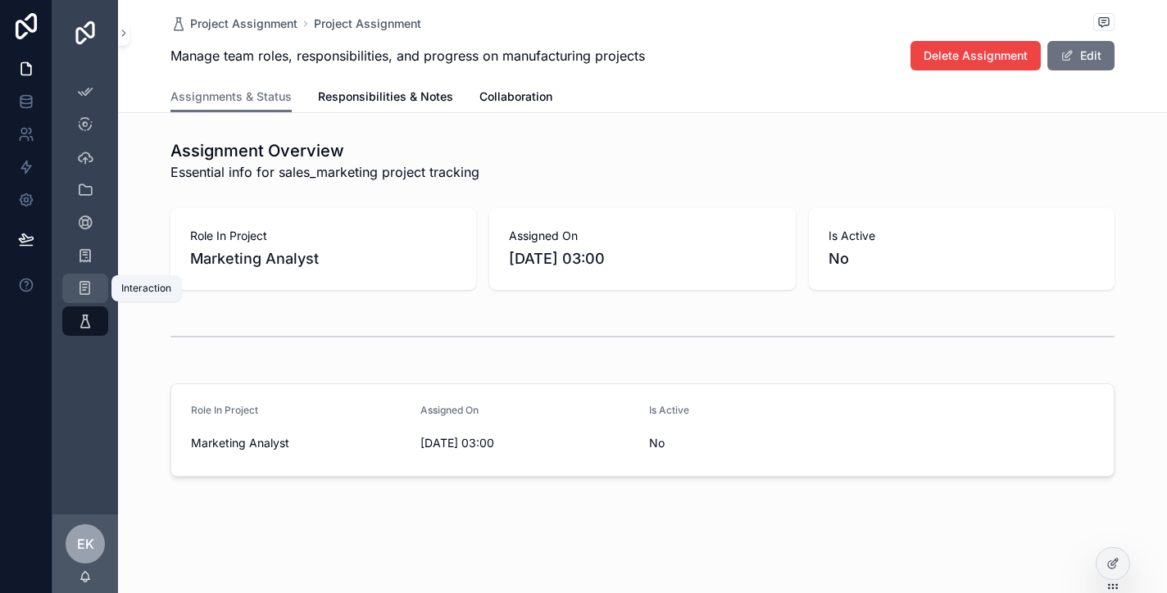
click at [87, 284] on icon "scrollable content" at bounding box center [85, 288] width 16 height 16
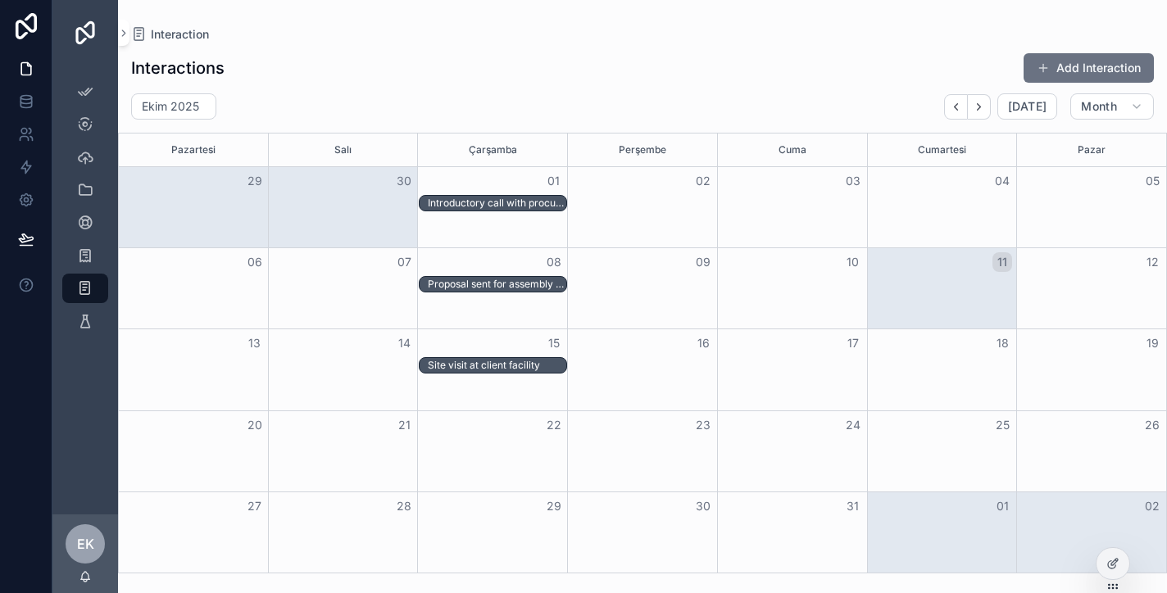
click at [467, 202] on div "Introductory call with procurement manager" at bounding box center [497, 203] width 138 height 13
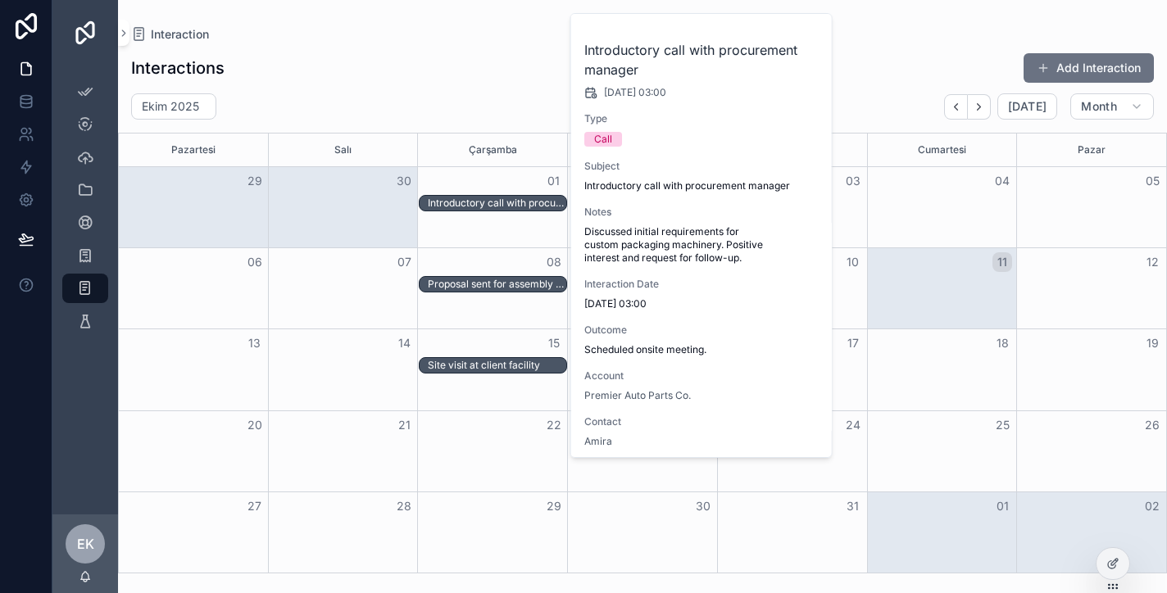
click at [478, 281] on div "Proposal sent for assembly line upgrade" at bounding box center [497, 284] width 138 height 13
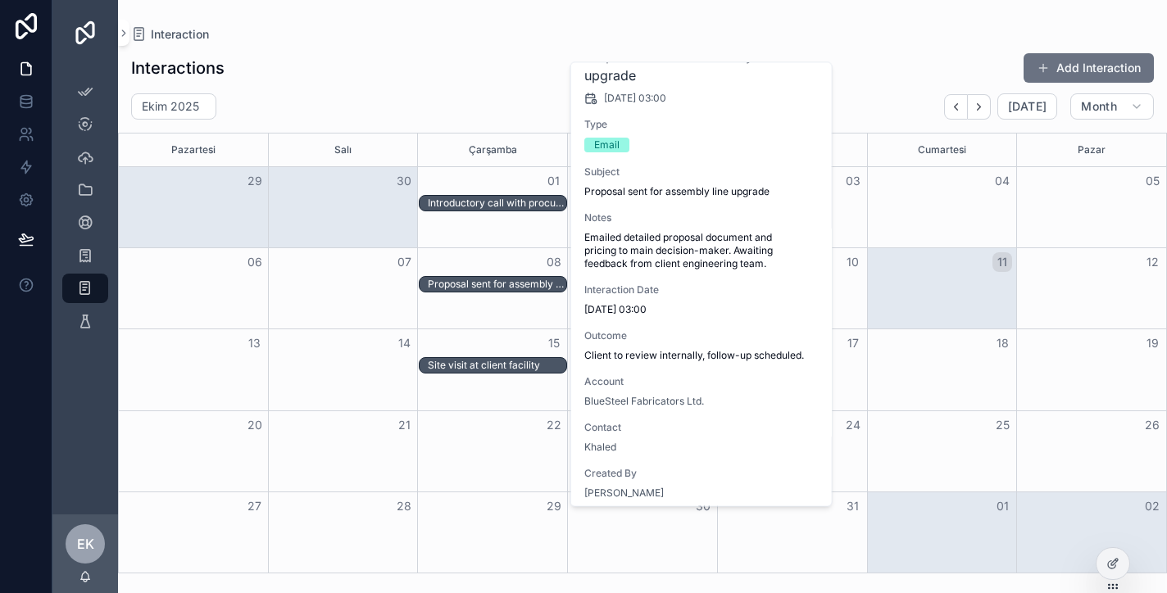
scroll to position [16, 0]
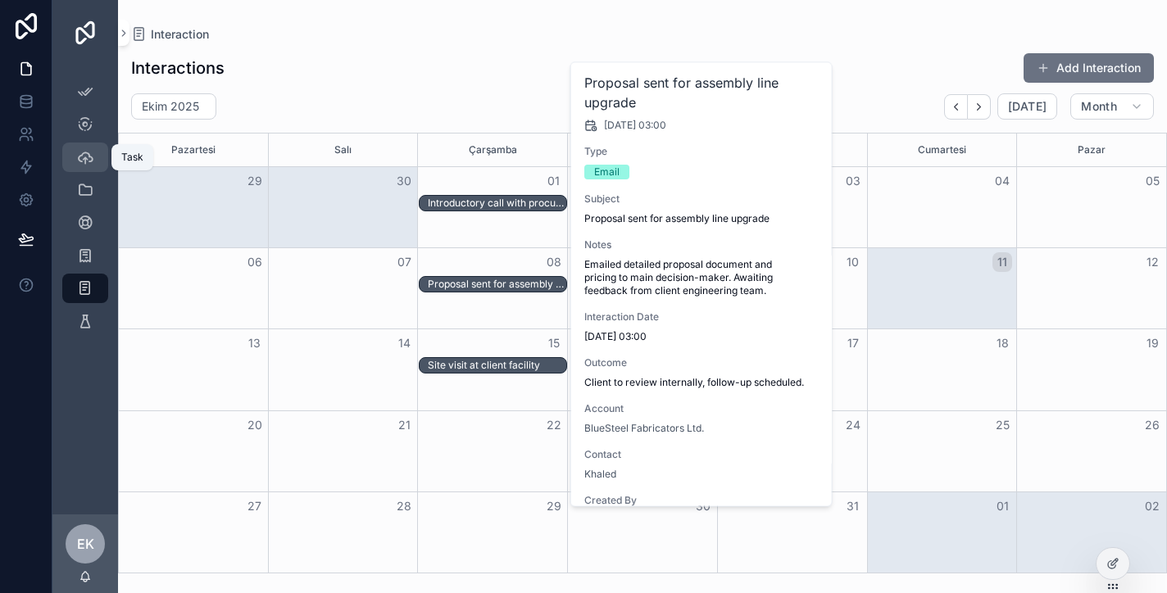
click at [87, 152] on icon "scrollable content" at bounding box center [85, 157] width 16 height 16
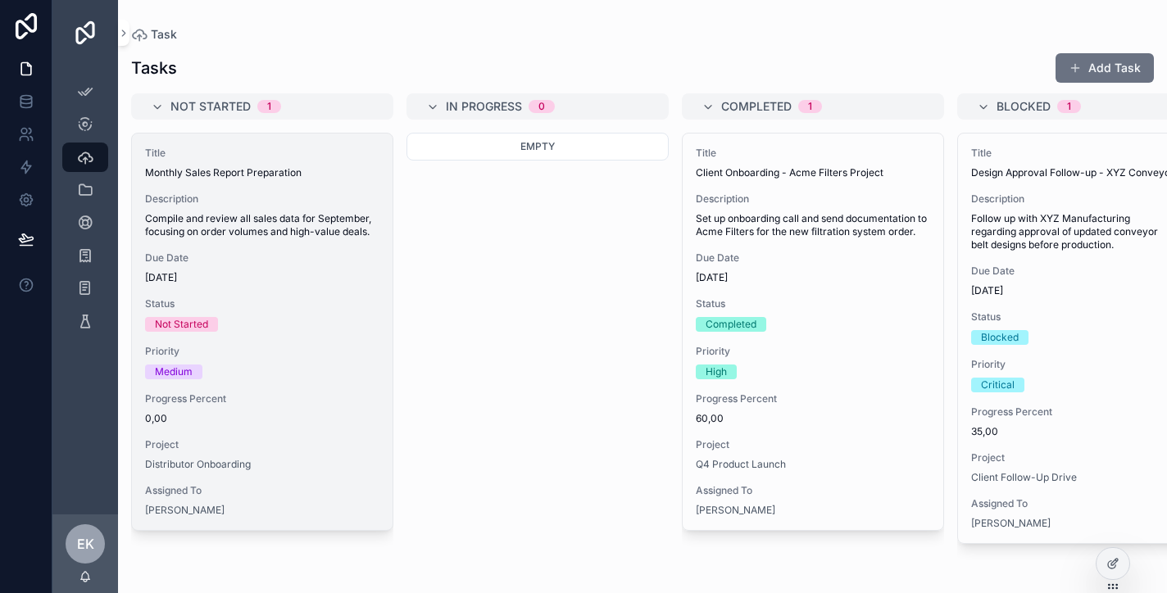
click at [233, 215] on span "Compile and review all sales data for September, focusing on order volumes and …" at bounding box center [262, 225] width 234 height 26
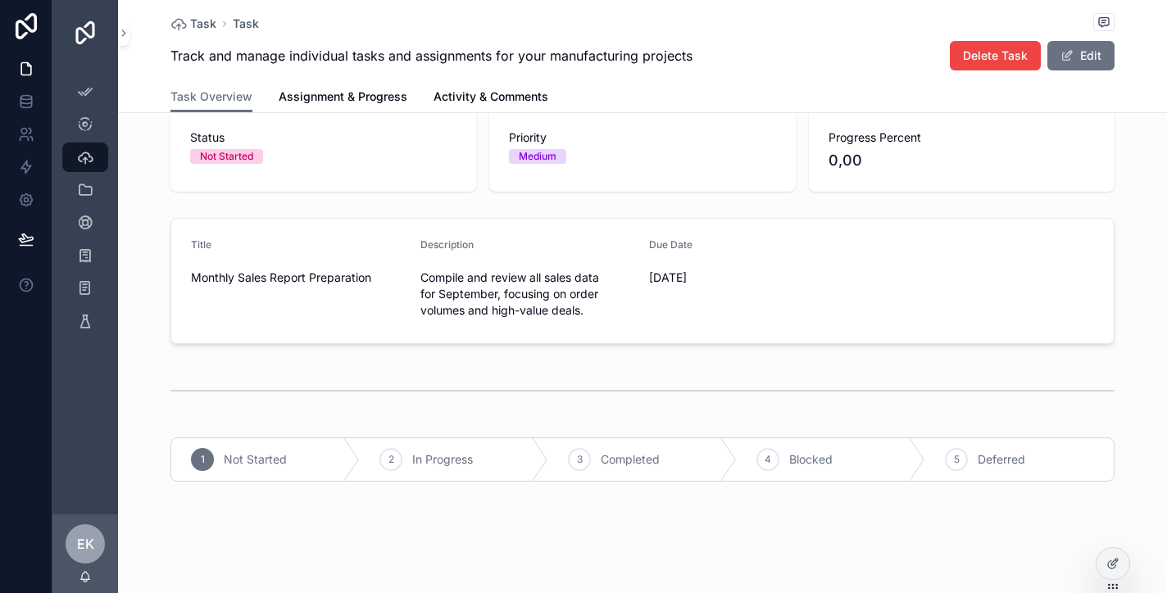
scroll to position [98, 0]
click at [0, 0] on icon "scrollable content" at bounding box center [0, 0] width 0 height 0
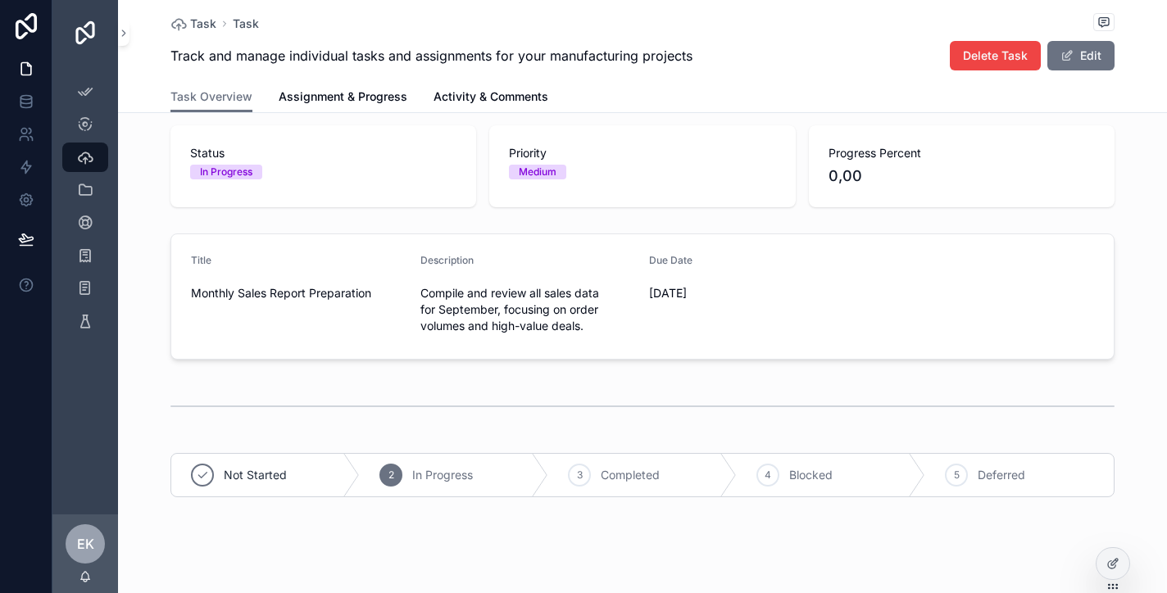
scroll to position [93, 0]
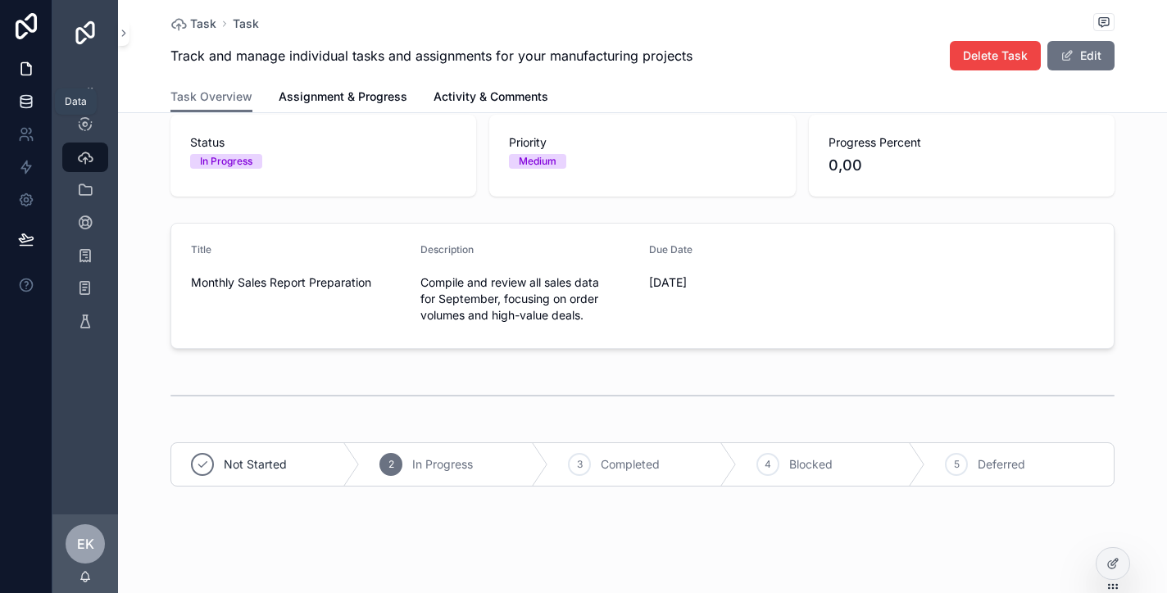
click at [23, 96] on icon at bounding box center [25, 98] width 11 height 4
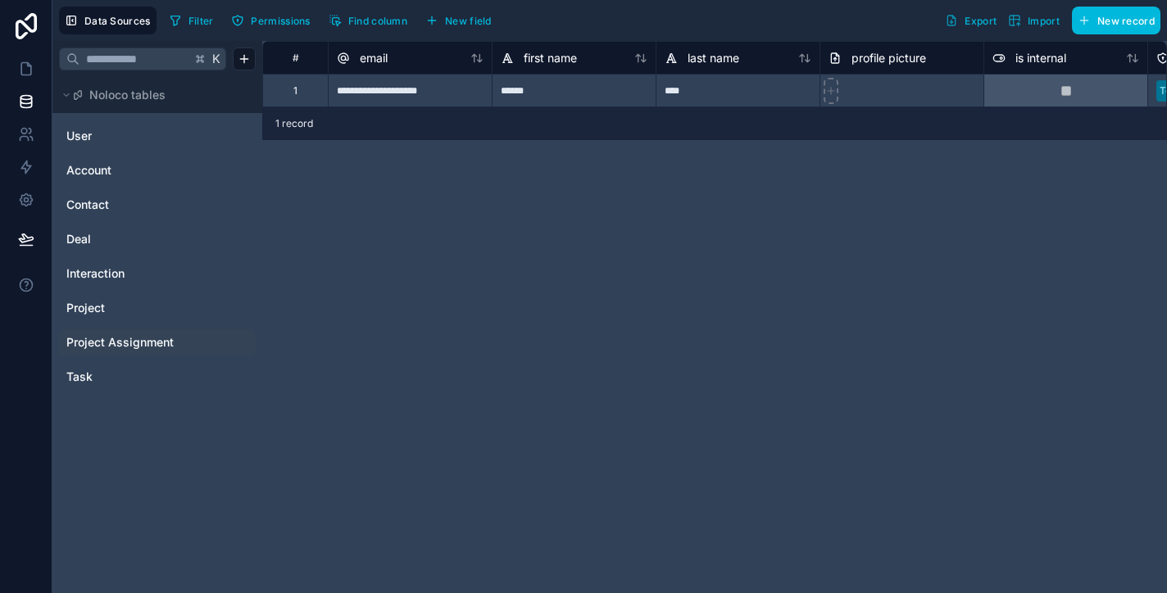
click at [119, 338] on span "Project Assignment" at bounding box center [119, 342] width 107 height 16
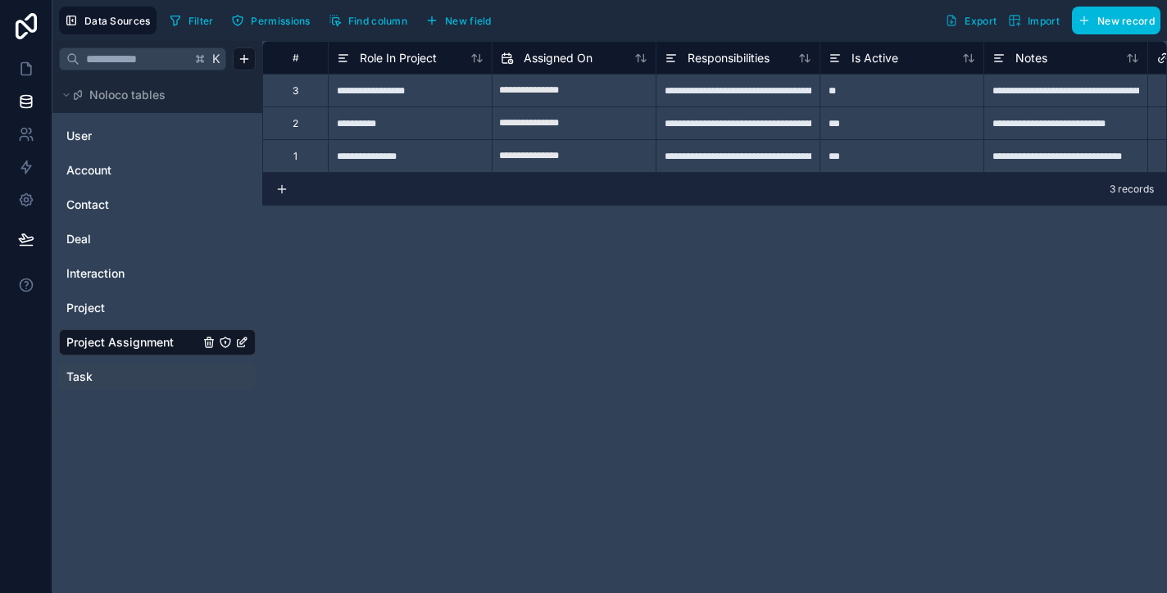
click at [86, 375] on span "Task" at bounding box center [79, 377] width 26 height 16
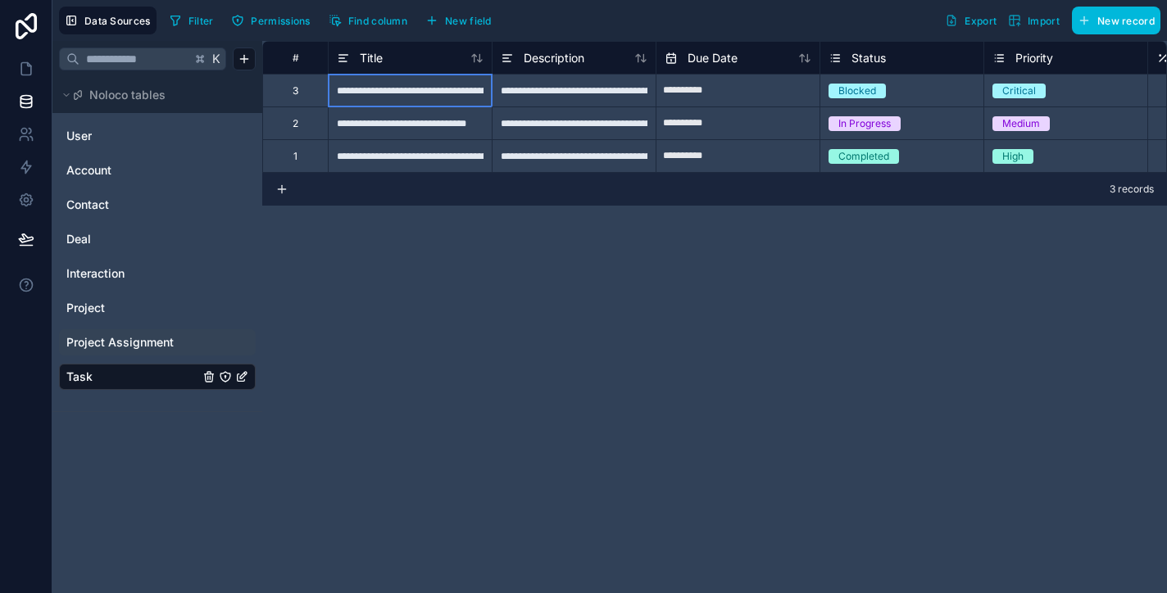
click at [365, 94] on div "**********" at bounding box center [410, 90] width 164 height 33
click at [365, 94] on input "**********" at bounding box center [409, 91] width 163 height 32
click at [365, 290] on div "**********" at bounding box center [714, 317] width 904 height 552
